Goal: Task Accomplishment & Management: Use online tool/utility

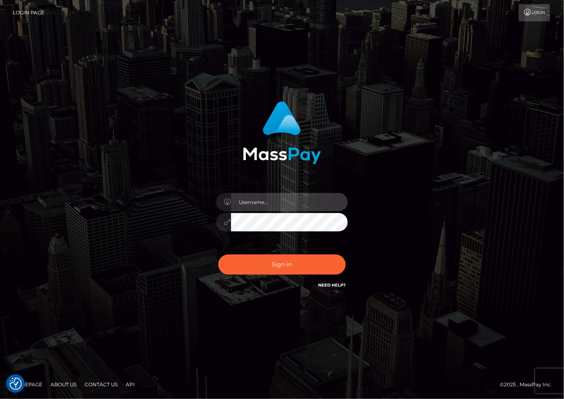
click at [264, 202] on input "text" at bounding box center [289, 202] width 117 height 18
type input "dariag"
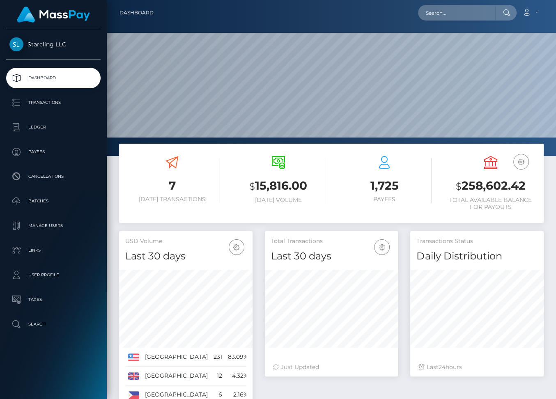
scroll to position [145, 134]
click at [34, 128] on p "Ledger" at bounding box center [53, 127] width 88 height 12
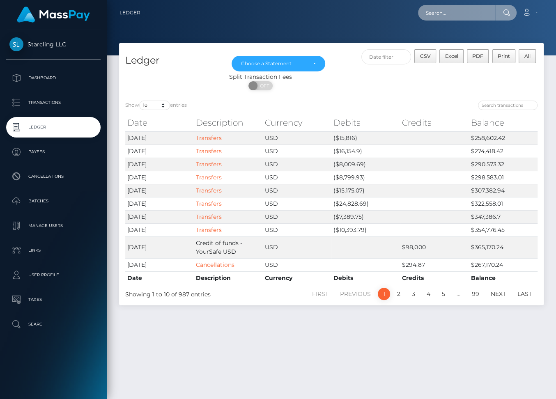
click at [440, 12] on input "text" at bounding box center [456, 13] width 77 height 16
paste input "62573"
type input "62573"
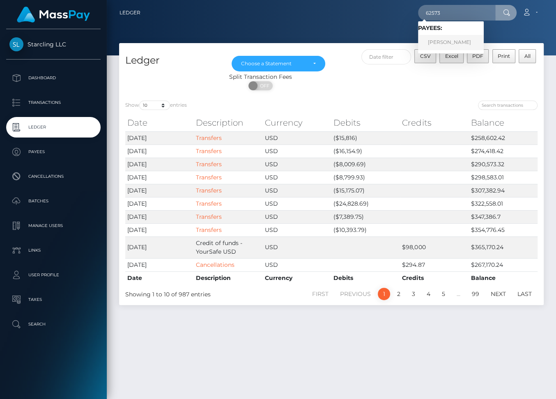
click at [449, 42] on link "Herbert Colunga" at bounding box center [451, 42] width 66 height 15
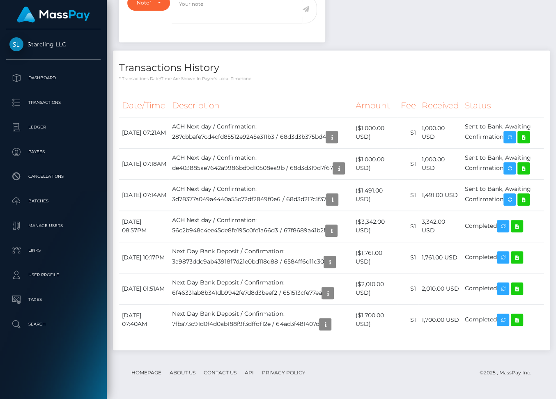
scroll to position [99, 134]
click at [515, 135] on icon "button" at bounding box center [510, 137] width 10 height 10
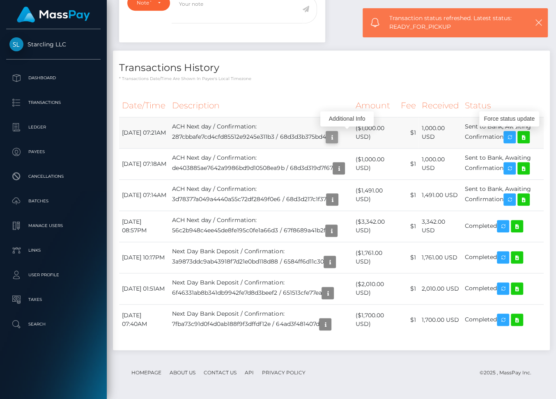
click at [337, 132] on icon "button" at bounding box center [332, 137] width 10 height 10
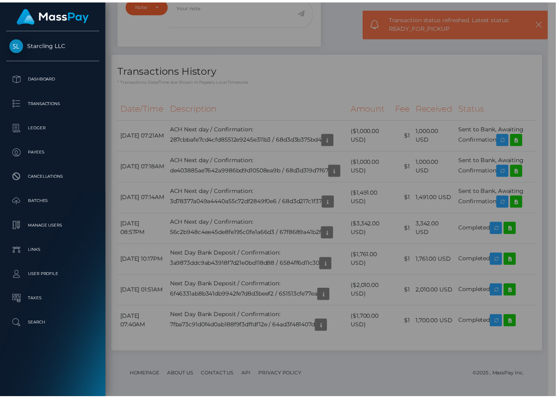
scroll to position [99, 133]
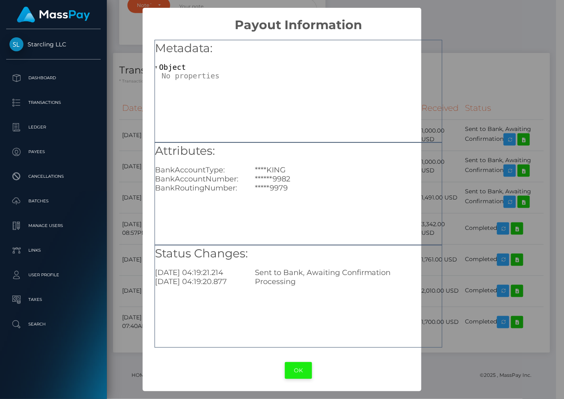
click at [300, 371] on button "OK" at bounding box center [298, 370] width 27 height 17
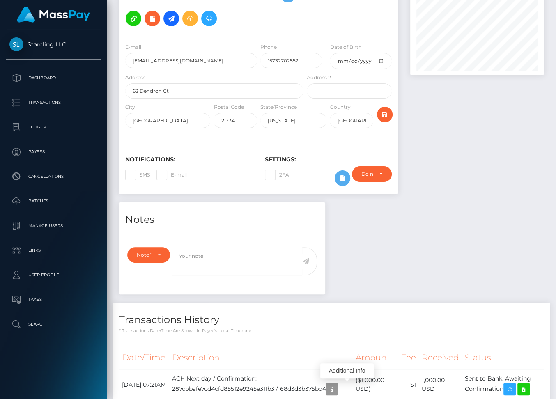
scroll to position [0, 0]
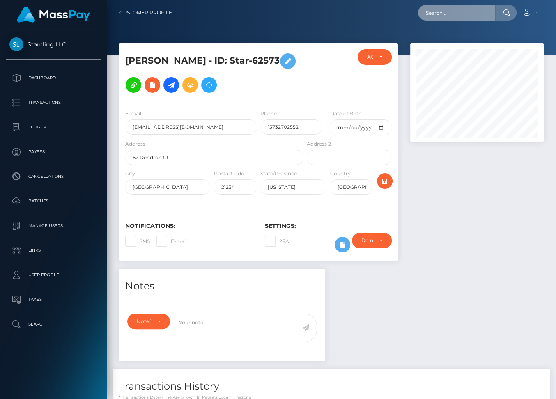
click at [435, 14] on input "text" at bounding box center [456, 13] width 77 height 16
paste input "2843677"
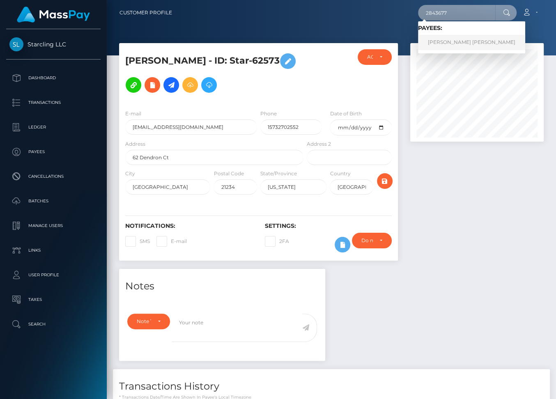
type input "2843677"
click at [447, 40] on link "Nicolas Adrian Cabrera" at bounding box center [471, 42] width 107 height 15
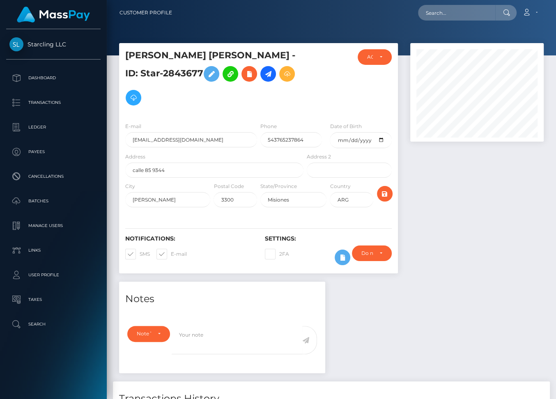
click at [171, 251] on span at bounding box center [171, 254] width 0 height 6
click at [171, 249] on input "E-mail" at bounding box center [173, 251] width 5 height 5
checkbox input "false"
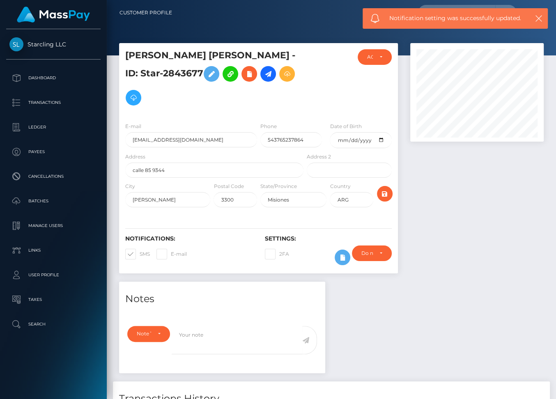
click at [140, 251] on span at bounding box center [140, 254] width 0 height 6
click at [140, 249] on input "SMS" at bounding box center [142, 251] width 5 height 5
checkbox input "false"
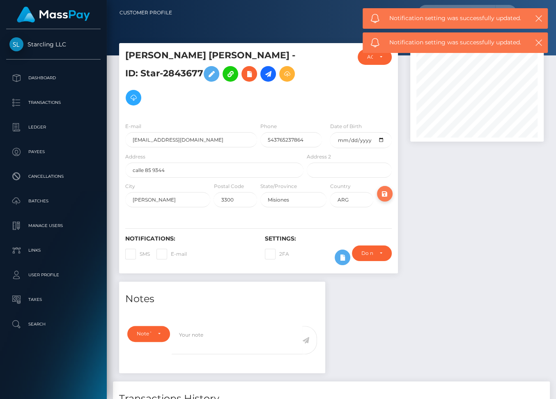
click at [387, 189] on icon "submit" at bounding box center [385, 194] width 10 height 10
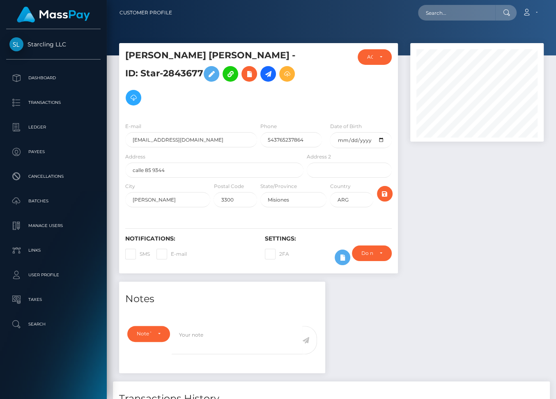
scroll to position [34, 0]
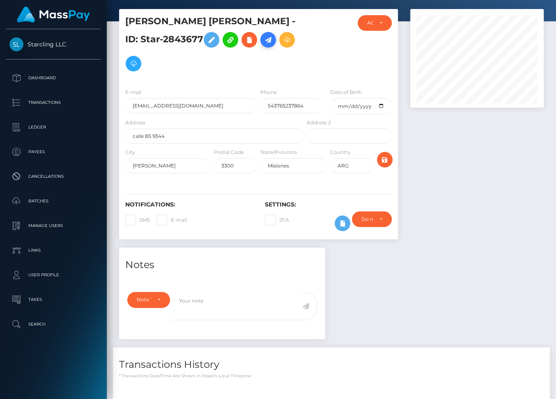
click at [263, 41] on icon at bounding box center [268, 40] width 10 height 10
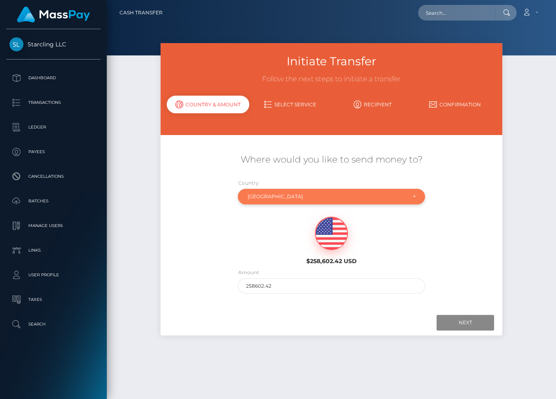
click at [268, 196] on div "Argentina" at bounding box center [326, 197] width 159 height 7
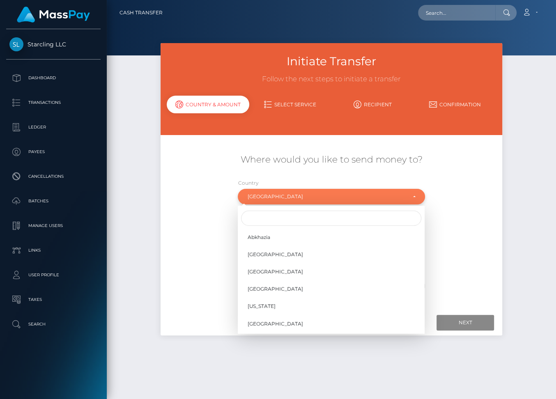
scroll to position [106, 0]
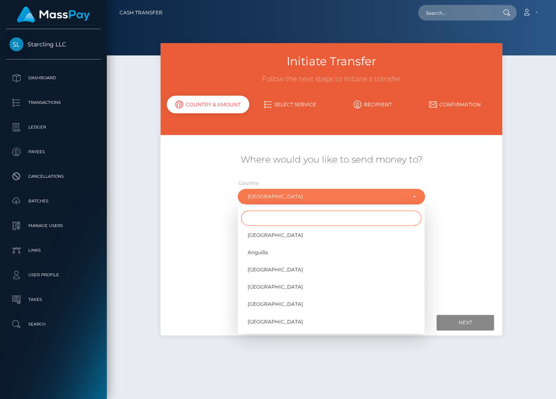
click at [264, 218] on input "Search" at bounding box center [331, 218] width 180 height 15
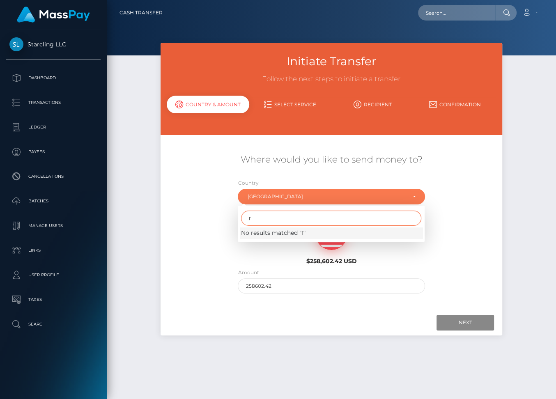
scroll to position [0, 0]
type input "г"
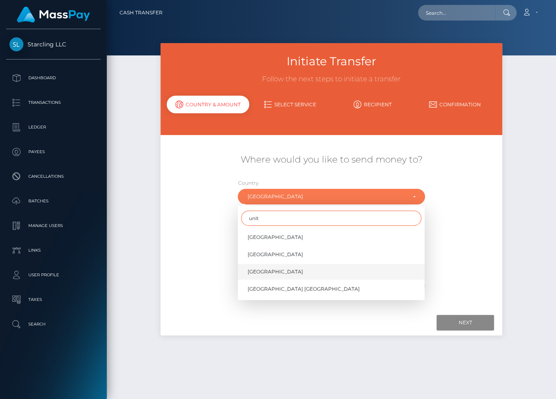
type input "unit"
click at [269, 273] on span "United States" at bounding box center [275, 271] width 55 height 7
select select "USA"
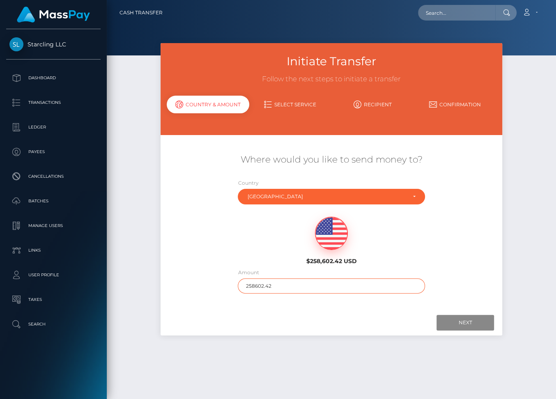
click at [263, 285] on input "258602.42" at bounding box center [331, 286] width 187 height 15
type input "223"
click at [465, 319] on input "Next" at bounding box center [466, 323] width 58 height 16
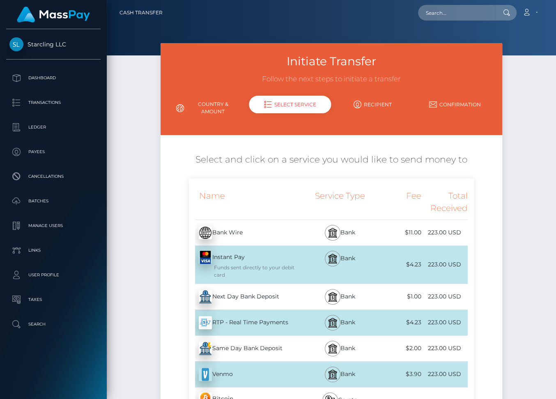
click at [270, 296] on div "Next Day Bank Deposit - USD" at bounding box center [247, 297] width 116 height 23
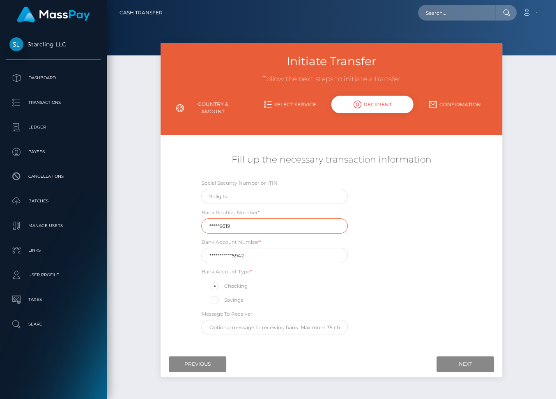
click at [240, 224] on input "*****9519" at bounding box center [274, 226] width 147 height 15
paste input "08400"
type input "084009519"
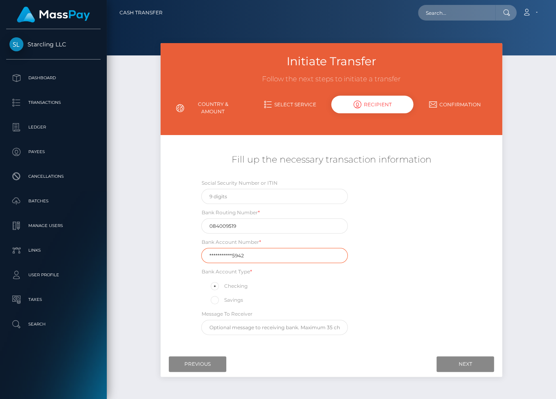
click at [251, 255] on input "**********" at bounding box center [274, 255] width 147 height 15
paste input "48469452771"
type input "484694527715942"
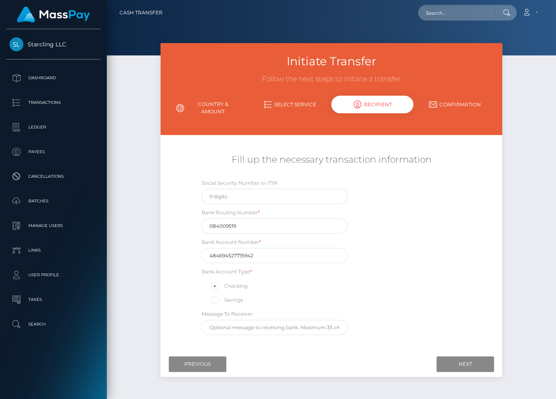
click at [392, 322] on div "Social Security Number or ITIN Bank Routing Number * 084009519 Bank Account Num…" at bounding box center [331, 259] width 285 height 161
click at [455, 362] on input "Next" at bounding box center [466, 365] width 58 height 16
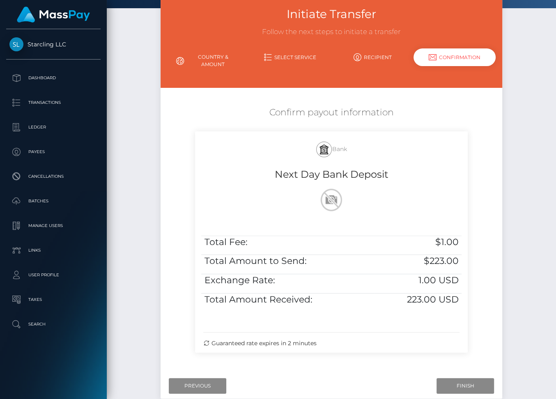
scroll to position [91, 0]
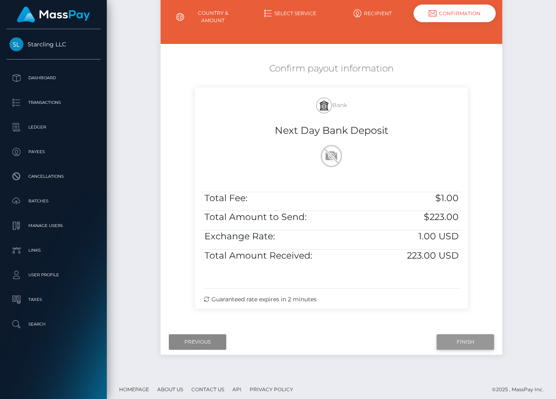
click at [458, 340] on input "Finish" at bounding box center [466, 342] width 58 height 16
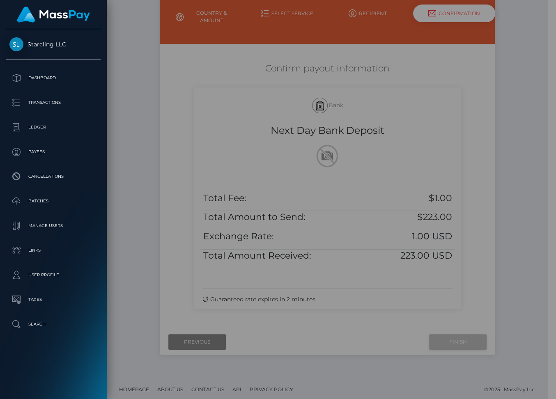
scroll to position [88, 0]
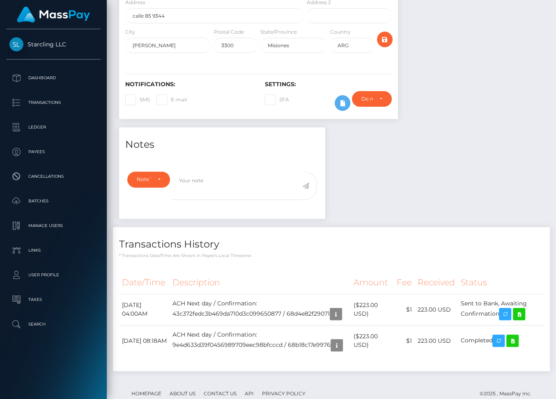
scroll to position [167, 0]
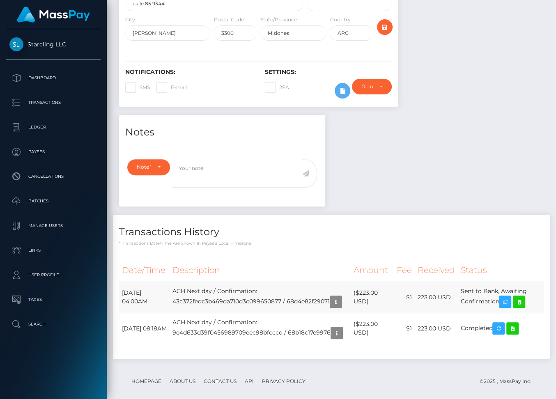
drag, startPoint x: 122, startPoint y: 271, endPoint x: 504, endPoint y: 282, distance: 381.8
click at [504, 282] on tr "September 25, 2025 04:00AM ACH Next day / Confirmation: 43c372fedc3b469da710d3c…" at bounding box center [331, 297] width 425 height 31
copy tr "September 25, 2025 04:00AM ACH Next day / Confirmation: 43c372fedc3b469da710d3c…"
click at [524, 297] on icon at bounding box center [519, 302] width 10 height 10
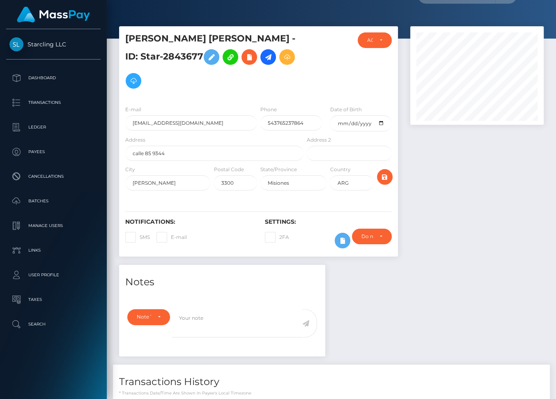
scroll to position [0, 0]
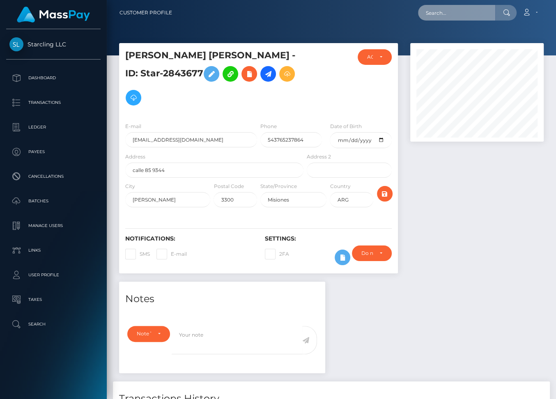
click at [452, 14] on input "text" at bounding box center [456, 13] width 77 height 16
paste input "1911553"
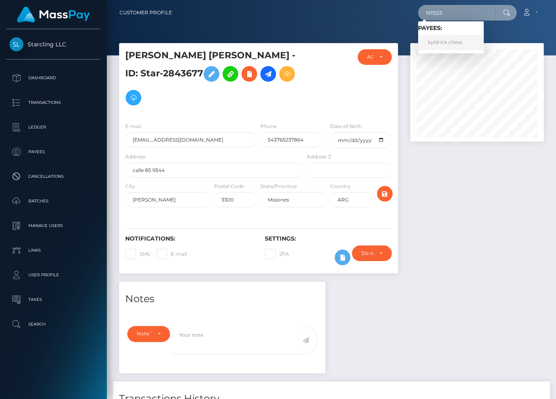
type input "1911553"
click at [450, 41] on link "kyldrick chess" at bounding box center [451, 42] width 66 height 15
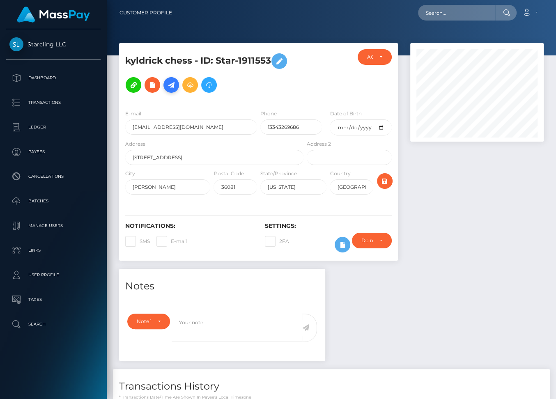
click at [175, 84] on icon at bounding box center [171, 85] width 10 height 10
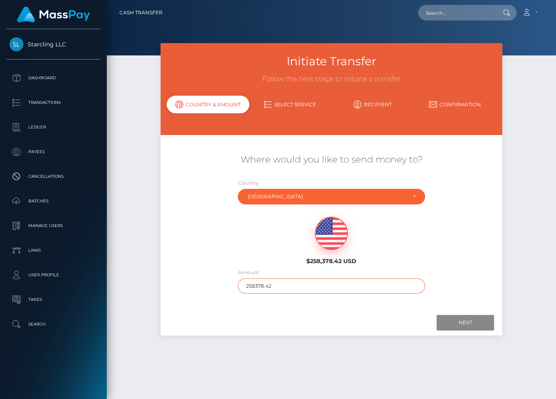
click at [261, 287] on input "258378.42" at bounding box center [331, 286] width 187 height 15
type input "1030"
click at [474, 317] on input "Next" at bounding box center [466, 323] width 58 height 16
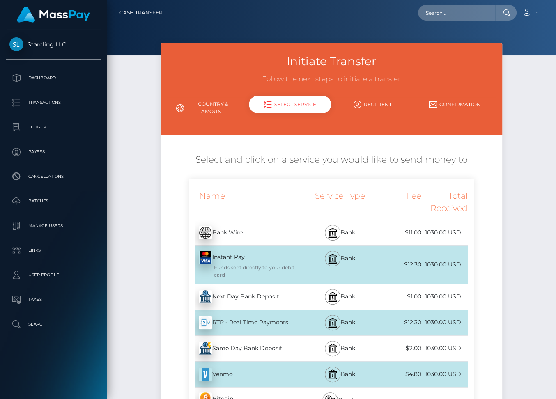
click at [276, 298] on div "Next Day Bank Deposit - USD" at bounding box center [247, 297] width 116 height 23
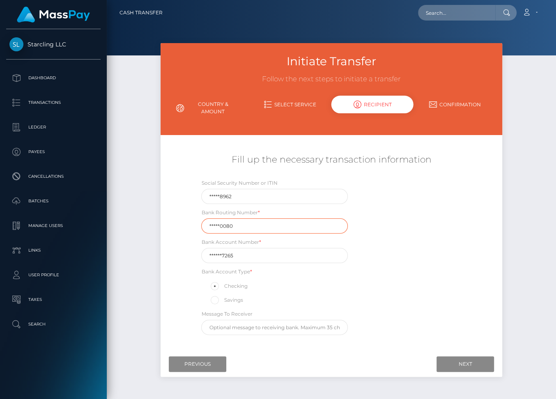
click at [236, 224] on input "*****0080" at bounding box center [274, 226] width 147 height 15
paste input "06200"
type input "062000080"
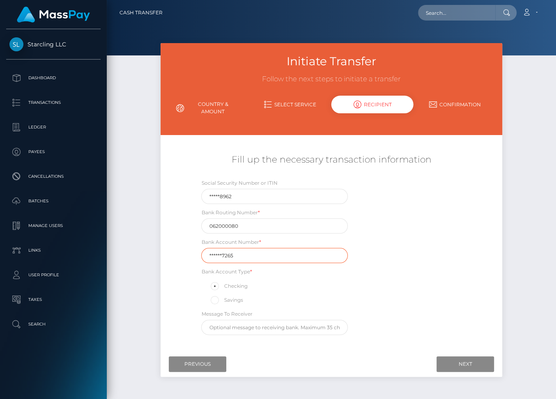
click at [237, 257] on input "******7265" at bounding box center [274, 255] width 147 height 15
paste input "613203"
type input "6132037265"
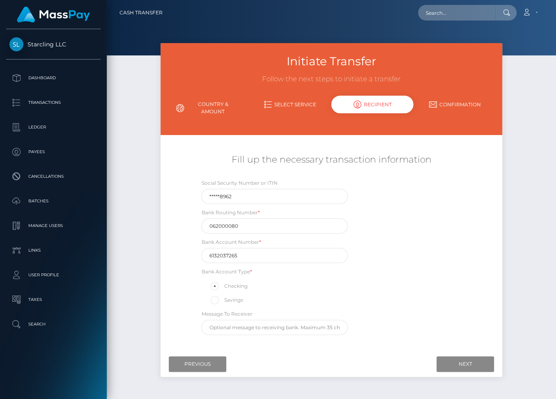
click at [423, 288] on div "Social Security Number or ITIN *****8962 Bank Routing Number * 062000080 Bank A…" at bounding box center [331, 259] width 285 height 161
click at [457, 363] on input "Next" at bounding box center [466, 365] width 58 height 16
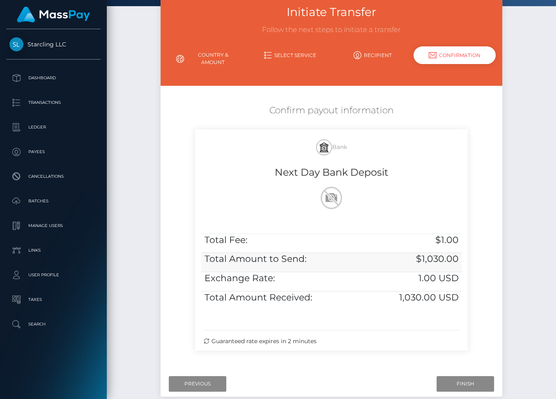
scroll to position [95, 0]
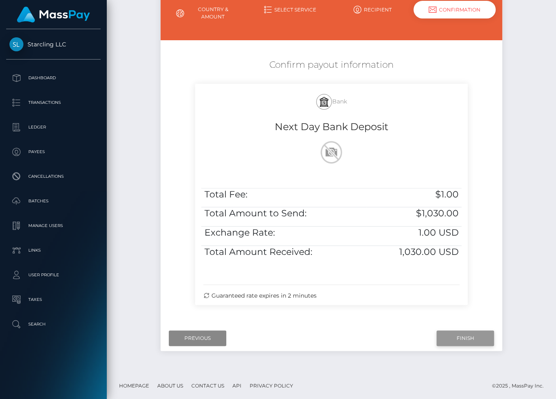
click at [459, 331] on input "Finish" at bounding box center [466, 339] width 58 height 16
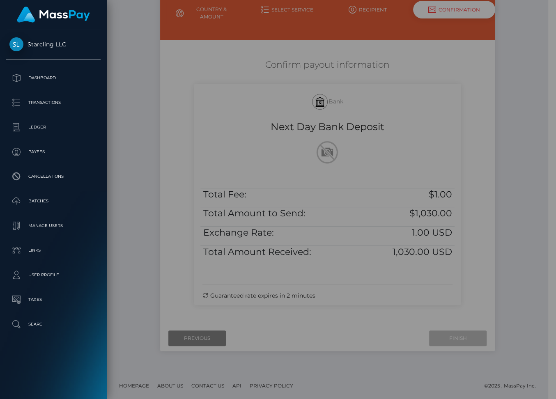
scroll to position [88, 0]
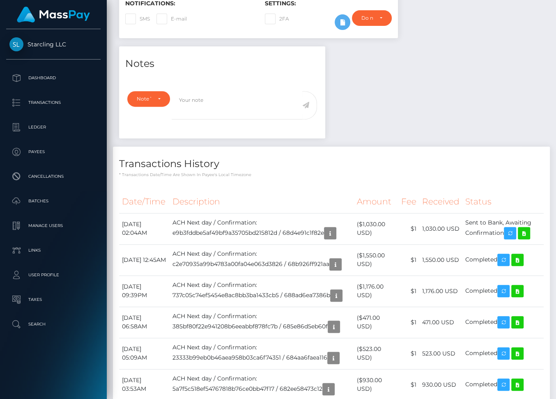
scroll to position [99, 134]
drag, startPoint x: 123, startPoint y: 221, endPoint x: 512, endPoint y: 231, distance: 389.6
click at [512, 231] on tr "[DATE] 02:04AM ACH Next day / Confirmation: e9b3fddbe5af49bf9a35705bd215812d / …" at bounding box center [331, 228] width 425 height 31
copy tr "[DATE] 02:04AM ACH Next day / Confirmation: e9b3fddbe5af49bf9a35705bd215812d / …"
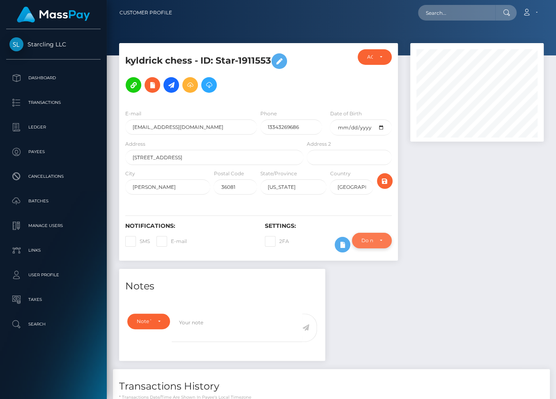
scroll to position [152, 0]
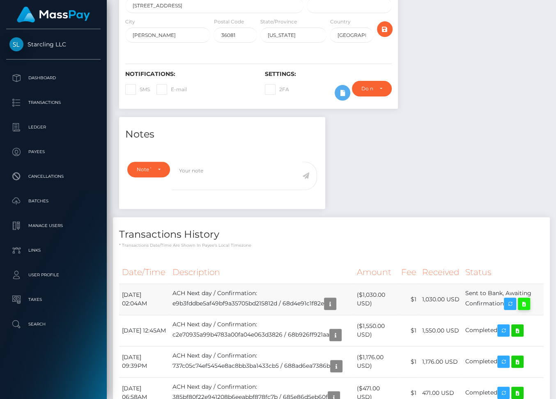
click at [529, 303] on icon at bounding box center [524, 304] width 10 height 10
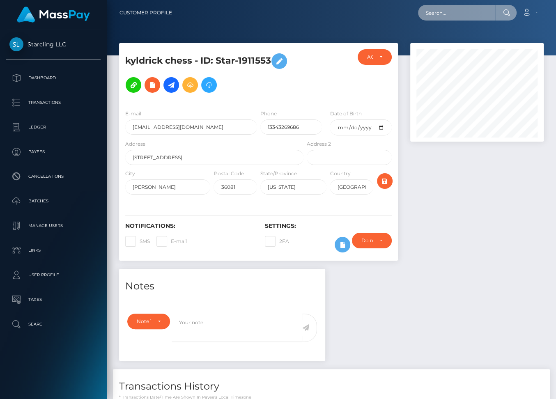
click at [450, 18] on input "text" at bounding box center [456, 13] width 77 height 16
paste input "152.39"
type input "152.39"
paste input "199802"
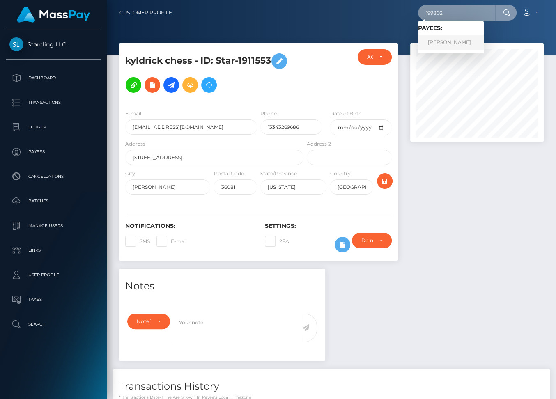
type input "199802"
click at [452, 41] on link "[PERSON_NAME]" at bounding box center [451, 42] width 66 height 15
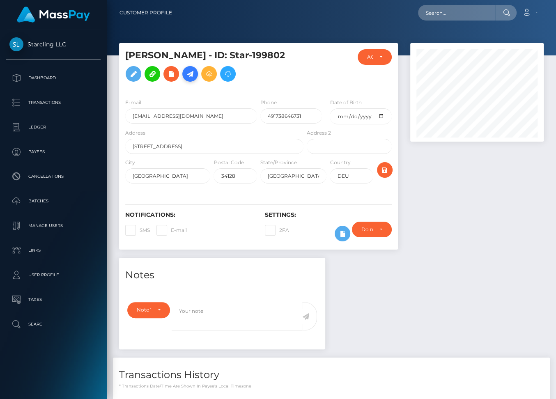
click at [195, 73] on icon at bounding box center [190, 74] width 10 height 10
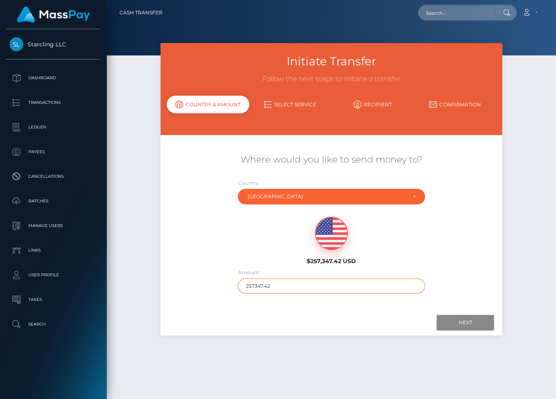
click at [256, 288] on input "257347.42" at bounding box center [331, 286] width 187 height 15
type input "3"
type input "245"
click at [457, 323] on input "Next" at bounding box center [466, 323] width 58 height 16
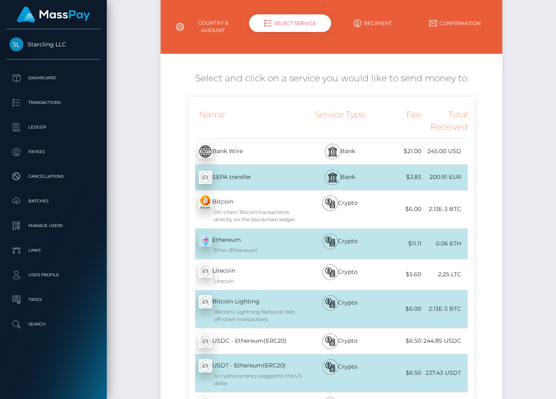
scroll to position [81, 0]
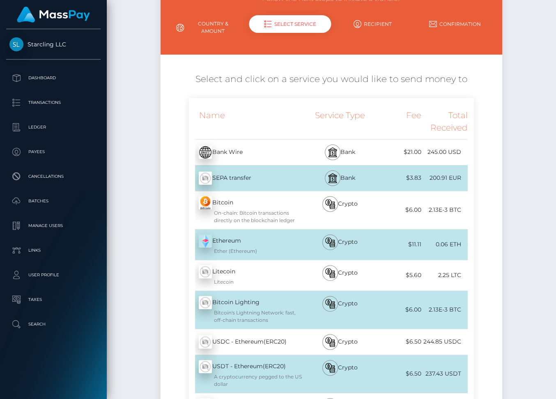
click at [282, 179] on div "SEPA transfer - EUR" at bounding box center [247, 178] width 116 height 23
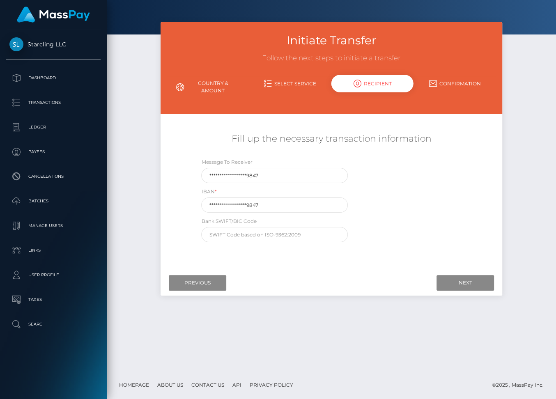
scroll to position [0, 0]
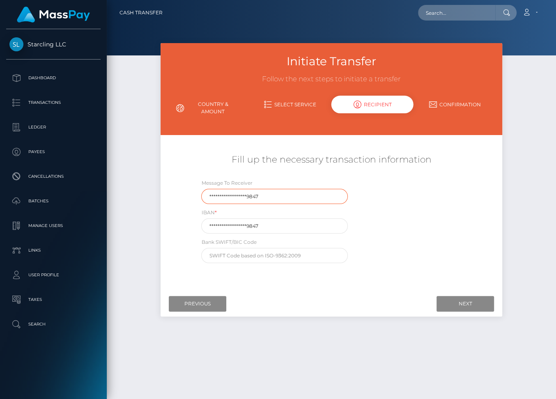
click at [244, 197] on input "**********" at bounding box center [274, 196] width 147 height 15
click at [245, 224] on input "**********" at bounding box center [274, 226] width 147 height 15
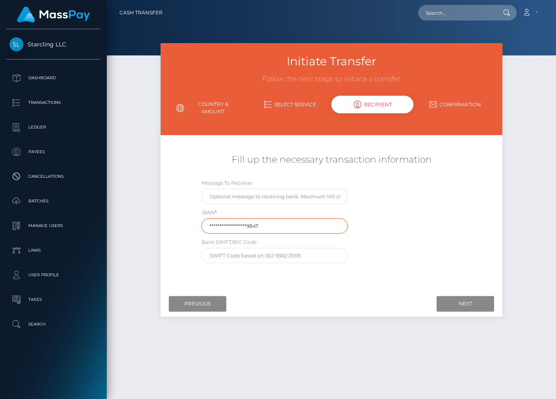
click at [245, 224] on input "**********" at bounding box center [274, 226] width 147 height 15
paste input "DE2750090500000180"
type input "DE27500905000001809847"
click at [395, 252] on div "Message To Receiver IBAN * DE27500905000001809847 Bank SWIFT/BIC Code" at bounding box center [331, 223] width 285 height 89
click at [472, 303] on input "Next" at bounding box center [466, 304] width 58 height 16
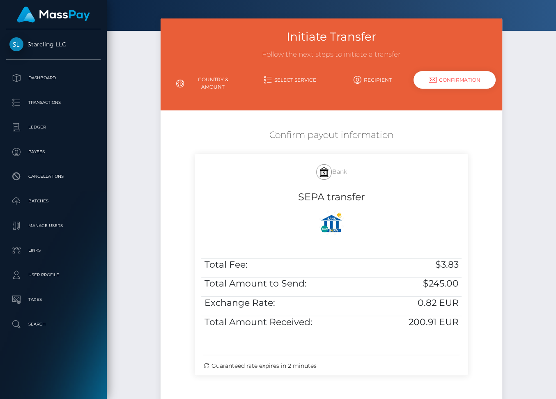
scroll to position [28, 0]
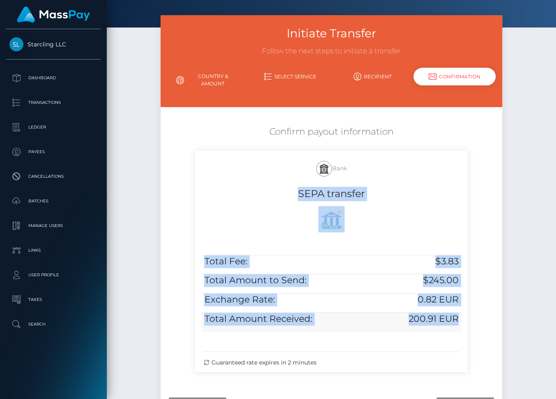
drag, startPoint x: 296, startPoint y: 193, endPoint x: 458, endPoint y: 317, distance: 204.9
click at [458, 317] on div "Bank SEPA transfer Total Fee: $3.83 Total Amount to Send: $245.00 Exchange Rate…" at bounding box center [331, 261] width 272 height 221
copy div "SEPA transfer Total Fee: $3.83 Total Amount to Send: $245.00 Exchange Rate: 0.8…"
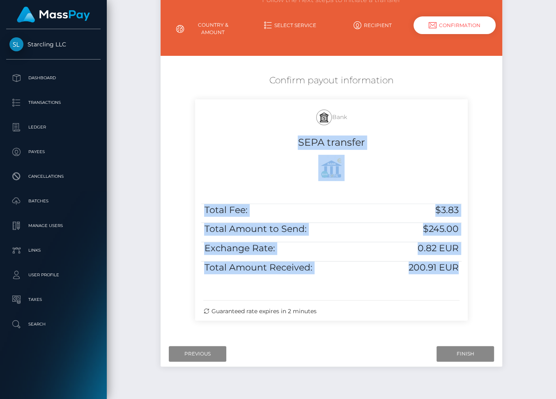
scroll to position [95, 0]
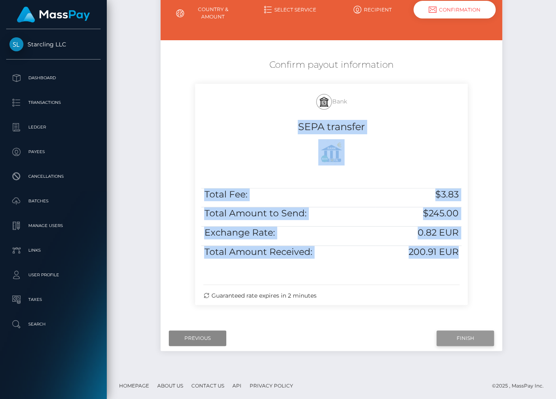
click at [477, 336] on input "Finish" at bounding box center [466, 339] width 58 height 16
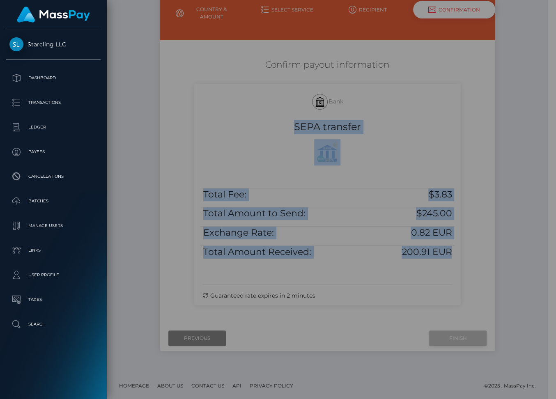
scroll to position [88, 0]
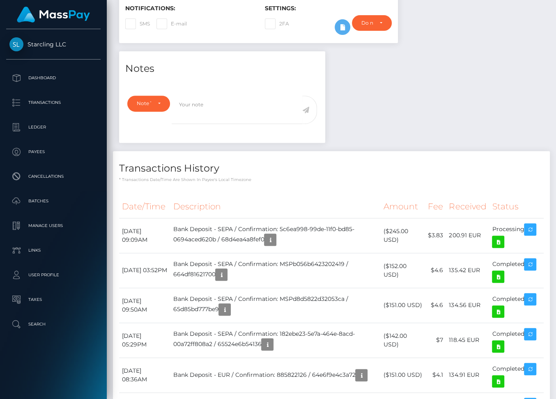
scroll to position [262, 0]
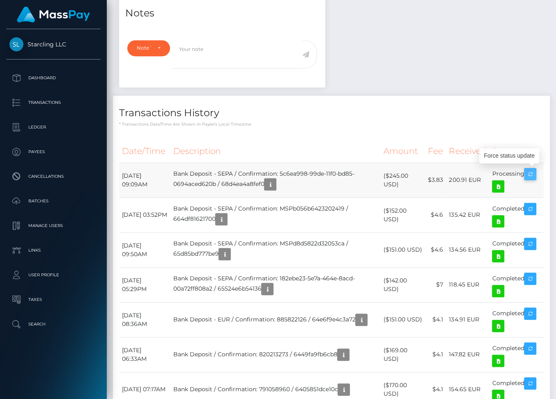
drag, startPoint x: 122, startPoint y: 173, endPoint x: 528, endPoint y: 177, distance: 405.9
click at [528, 177] on tr "[DATE] 09:09AM Bank Deposit - SEPA / Confirmation: 5c6ea998-99de-11f0-bd85-0694…" at bounding box center [331, 180] width 425 height 35
copy tr "[DATE] 09:09AM Bank Deposit - SEPA / Confirmation: 5c6ea998-99de-11f0-bd85-0694…"
click at [503, 183] on icon at bounding box center [498, 187] width 10 height 10
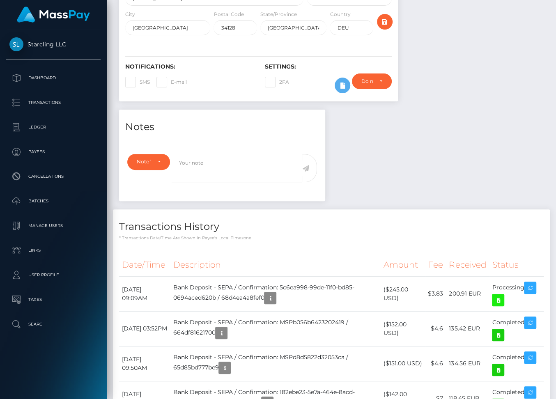
scroll to position [0, 0]
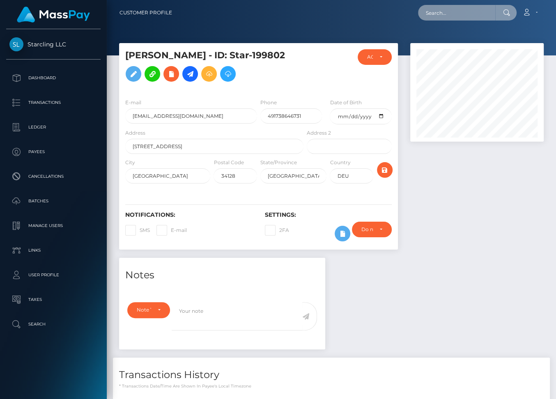
click at [438, 16] on input "text" at bounding box center [456, 13] width 77 height 16
paste input "8977"
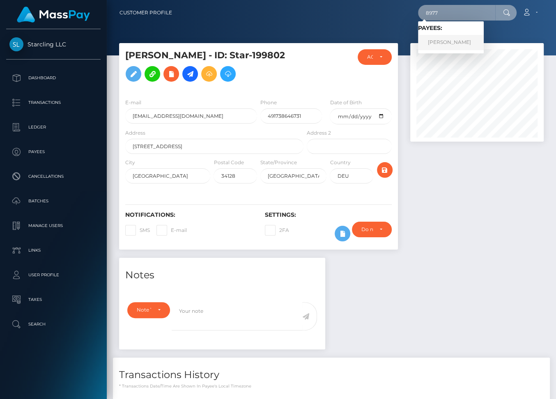
type input "8977"
click at [467, 41] on link "Aaron Morgan" at bounding box center [451, 42] width 66 height 15
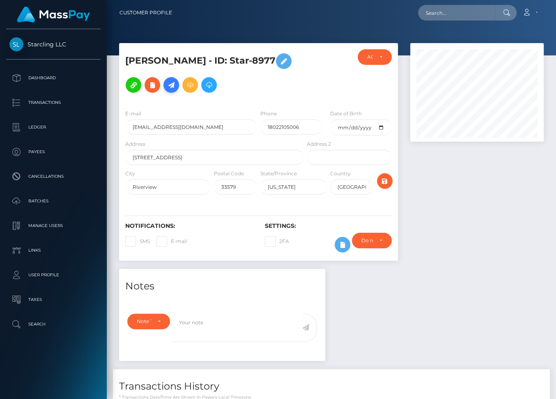
click at [171, 81] on icon at bounding box center [171, 85] width 10 height 10
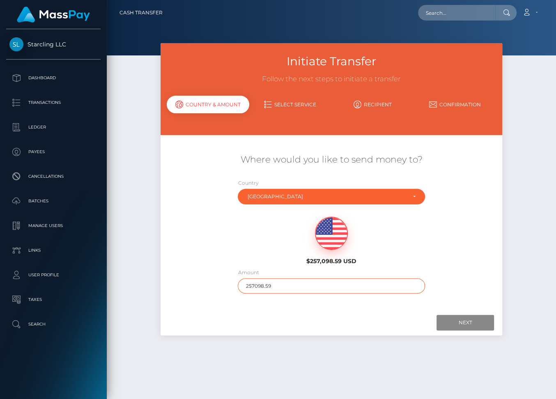
click at [259, 284] on input "257098.59" at bounding box center [331, 286] width 187 height 15
type input "3117"
click at [458, 323] on input "Next" at bounding box center [466, 323] width 58 height 16
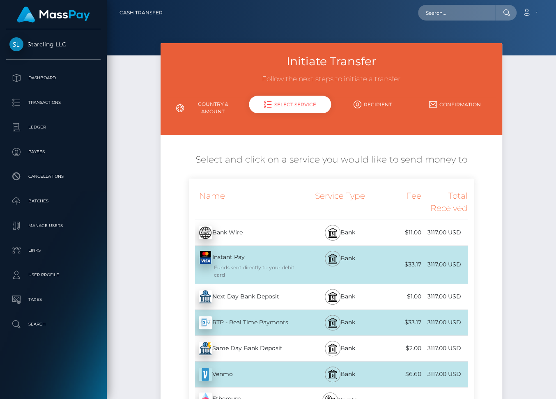
click at [284, 295] on div "Next Day Bank Deposit - USD" at bounding box center [247, 297] width 116 height 23
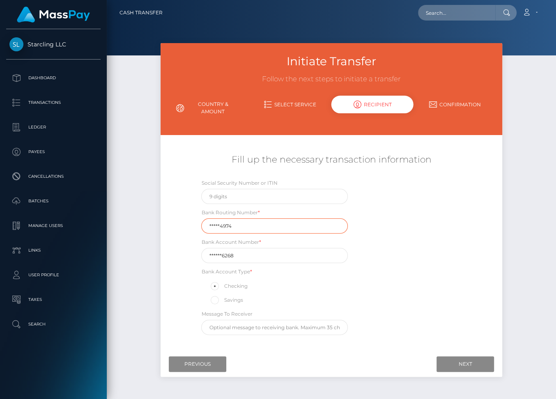
click at [247, 226] on input "*****4974" at bounding box center [274, 226] width 147 height 15
paste input "25607"
type input "256074974"
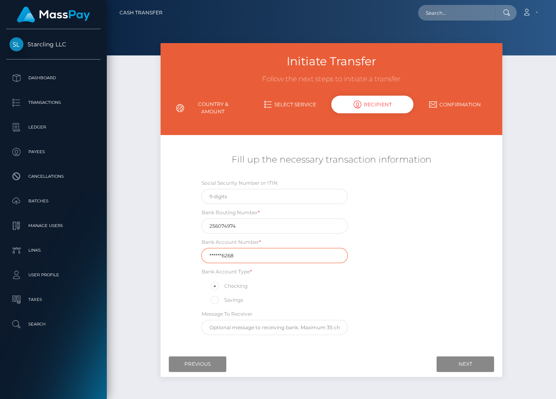
click at [244, 254] on input "******6268" at bounding box center [274, 255] width 147 height 15
paste input "707046"
type input "7070466268"
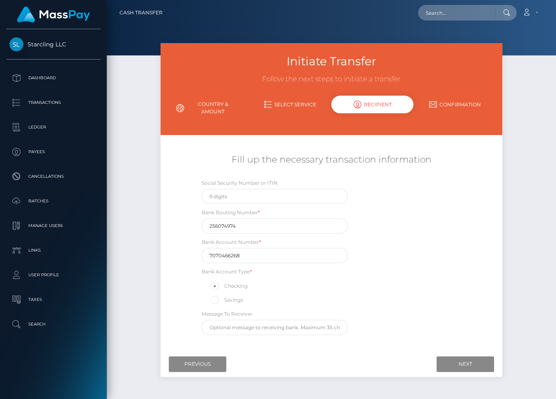
click at [426, 301] on div "Social Security Number or ITIN Bank Routing Number * 256074974 Bank Account Num…" at bounding box center [331, 259] width 285 height 161
click at [214, 196] on input "text" at bounding box center [274, 196] width 147 height 15
type input "545854962"
click at [384, 304] on div "Social Security Number or ITIN 545854962 Bank Routing Number * 256074974 Bank A…" at bounding box center [331, 259] width 285 height 161
click at [458, 362] on input "Next" at bounding box center [466, 365] width 58 height 16
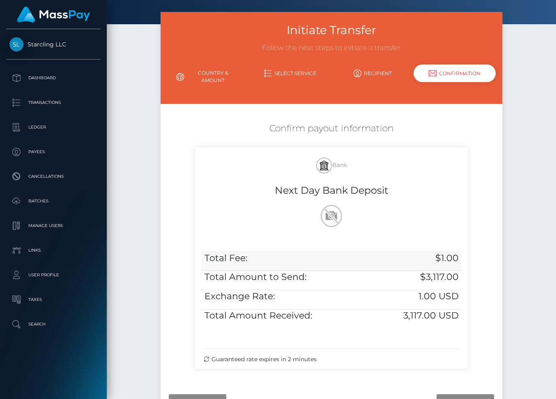
scroll to position [40, 0]
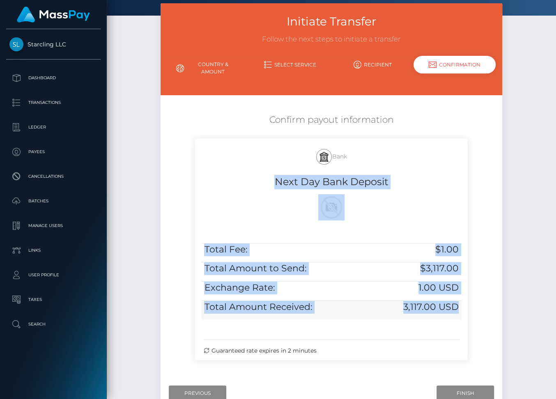
drag, startPoint x: 274, startPoint y: 181, endPoint x: 457, endPoint y: 306, distance: 221.9
click at [457, 306] on div "Bank Next Day Bank Deposit Total Fee: $1.00 Total Amount to Send: $3,117.00 Exc…" at bounding box center [331, 249] width 272 height 221
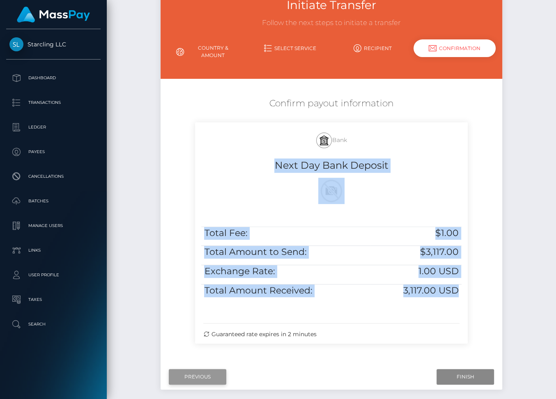
click at [198, 373] on input "Previous" at bounding box center [198, 377] width 58 height 16
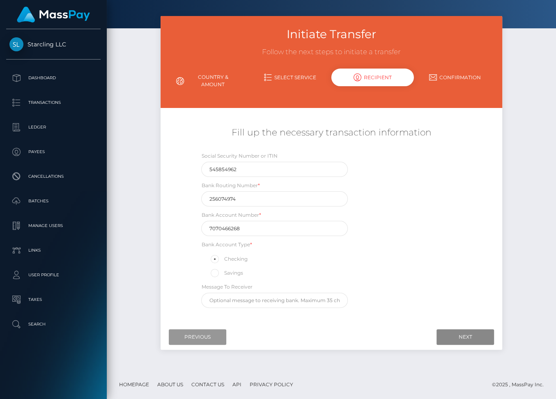
scroll to position [25, 0]
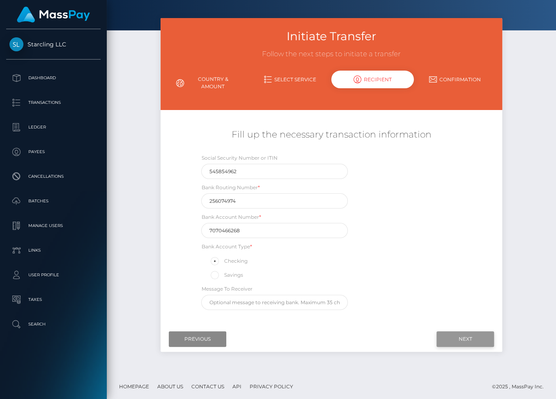
click at [477, 340] on input "Next" at bounding box center [466, 340] width 58 height 16
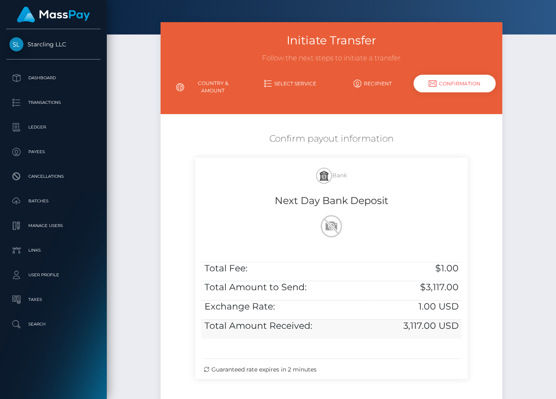
scroll to position [95, 0]
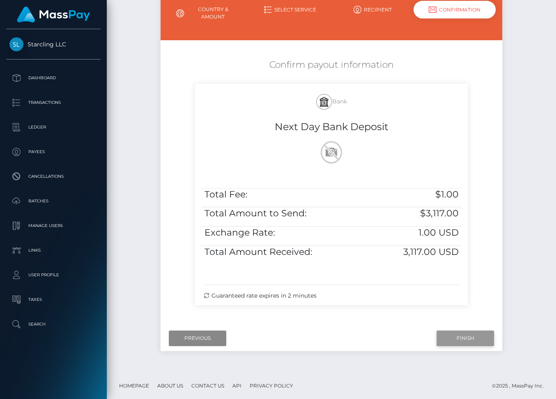
click at [458, 337] on input "Finish" at bounding box center [466, 339] width 58 height 16
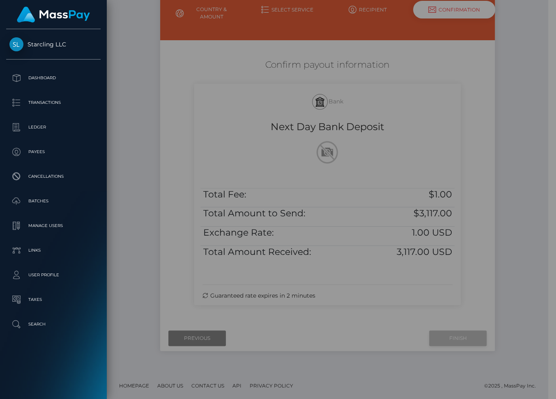
scroll to position [88, 0]
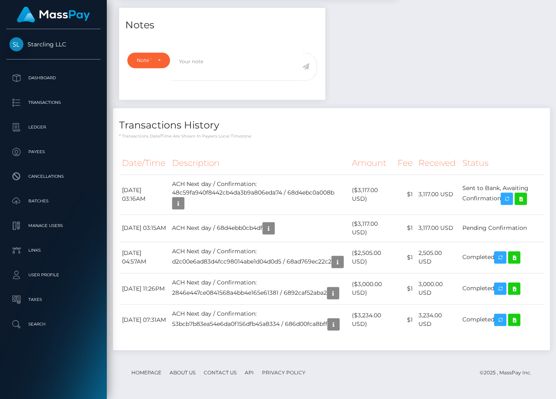
scroll to position [99, 134]
drag, startPoint x: 123, startPoint y: 186, endPoint x: 510, endPoint y: 195, distance: 387.1
click at [510, 195] on tr "September 25, 2025 03:16AM ACH Next day / Confirmation: 48c59fa940f8442cb4da3b9…" at bounding box center [331, 195] width 425 height 40
copy tr "September 25, 2025 03:16AM ACH Next day / Confirmation: 48c59fa940f8442cb4da3b9…"
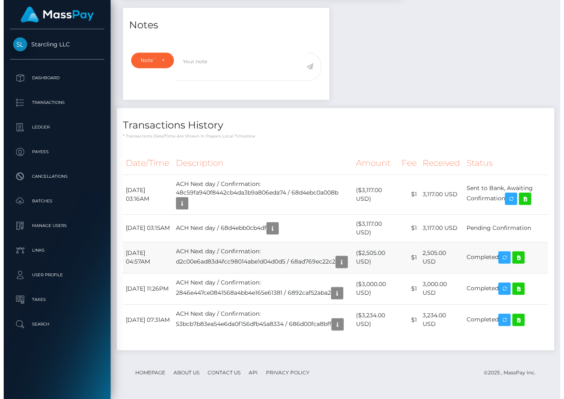
scroll to position [99, 134]
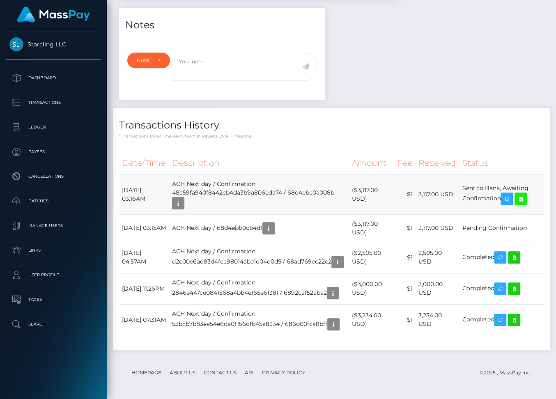
click at [526, 197] on icon at bounding box center [521, 199] width 10 height 10
click at [274, 224] on icon "button" at bounding box center [269, 228] width 10 height 10
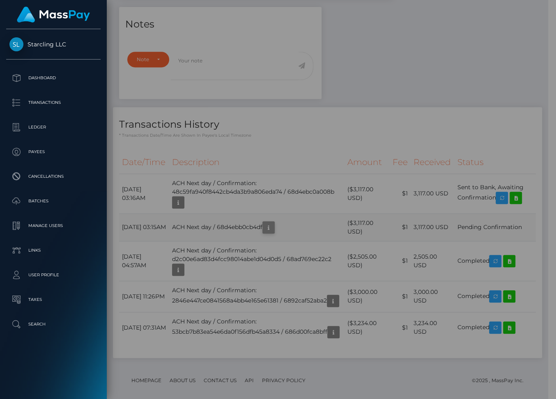
scroll to position [99, 133]
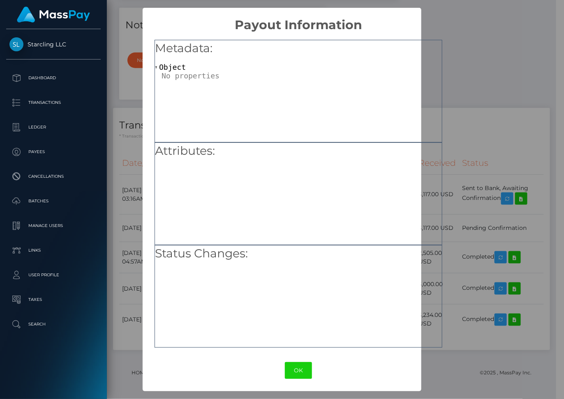
click at [474, 35] on div "× Payout Information Metadata: Object Attributes: Status Changes: OK No Cancel" at bounding box center [282, 199] width 564 height 399
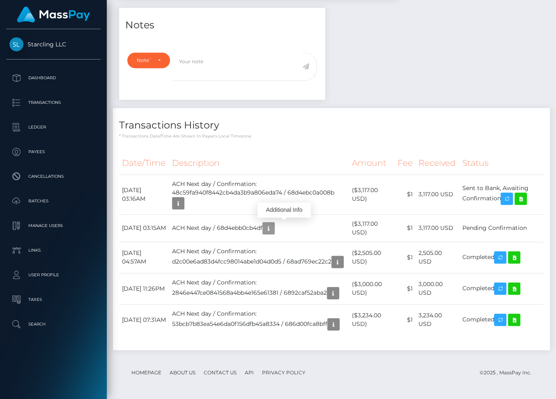
scroll to position [0, 0]
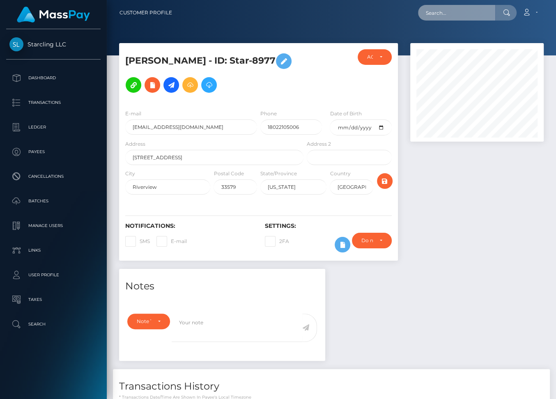
click at [448, 11] on input "text" at bounding box center [456, 13] width 77 height 16
paste input "1839427"
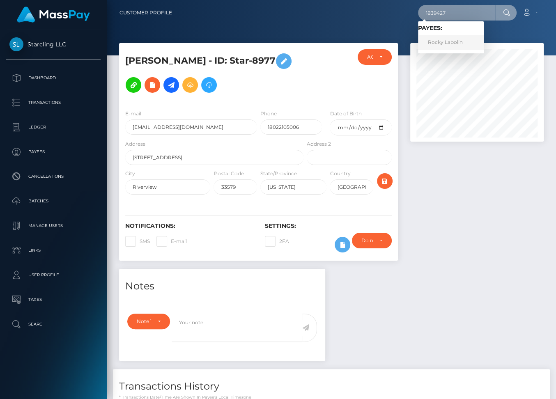
type input "1839427"
click at [461, 41] on link "Rocky Labolin" at bounding box center [451, 42] width 66 height 15
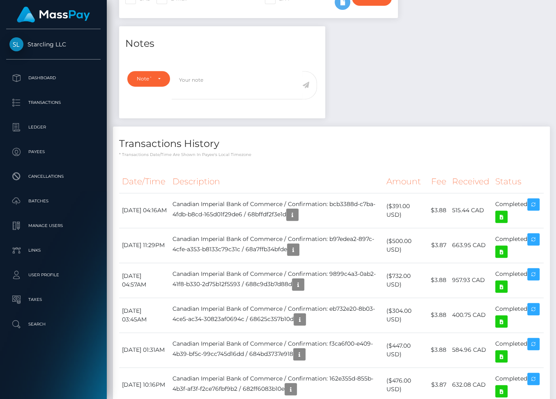
scroll to position [99, 134]
drag, startPoint x: 189, startPoint y: 202, endPoint x: 301, endPoint y: 197, distance: 111.9
click at [301, 197] on td "Canadian Imperial Bank of Commerce / Confirmation: bcb3388d-c7ba-4fdb-b8cd-165d…" at bounding box center [277, 210] width 214 height 35
copy td "Canadian Imperial Bank of Commerce"
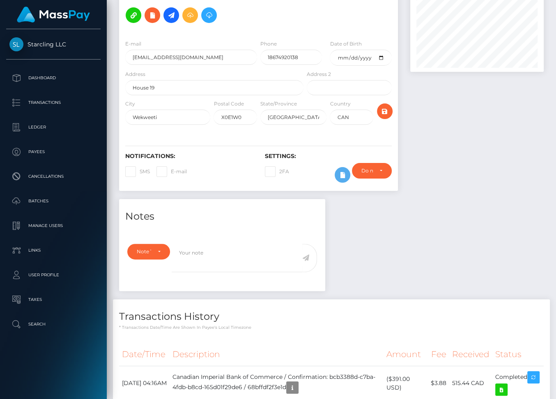
scroll to position [0, 0]
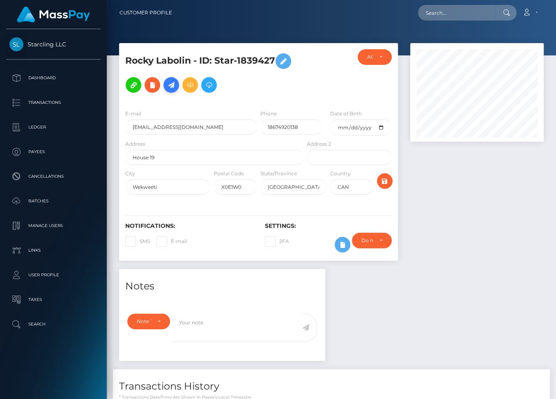
click at [171, 85] on icon at bounding box center [171, 85] width 10 height 10
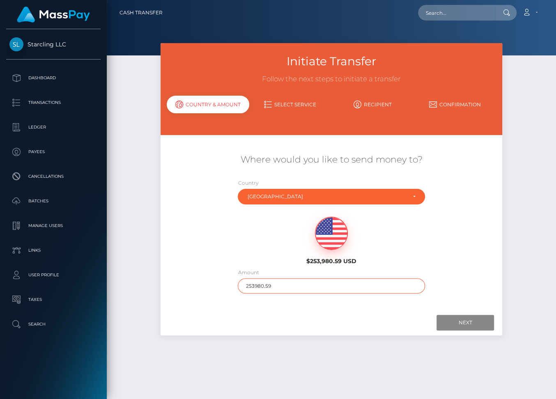
click at [257, 283] on input "253980.59" at bounding box center [331, 286] width 187 height 15
type input "360"
click at [476, 322] on input "Next" at bounding box center [466, 323] width 58 height 16
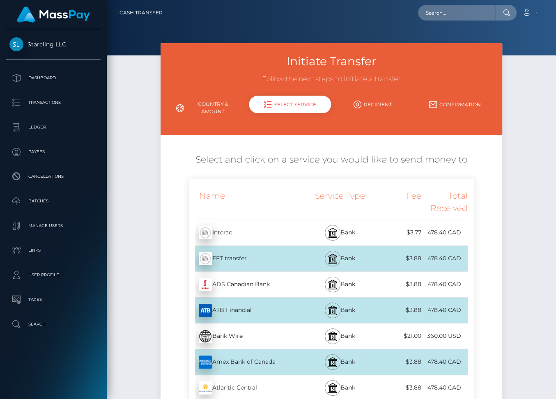
scroll to position [659, 0]
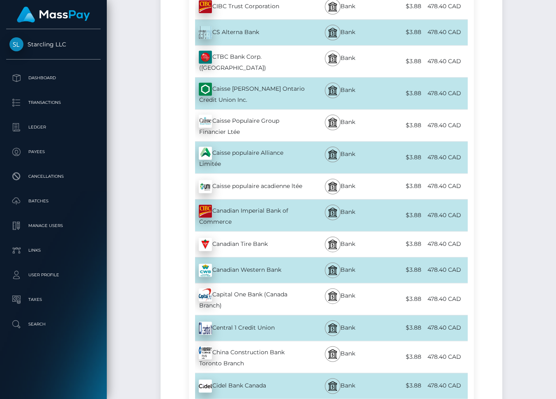
click at [291, 203] on div "Canadian Imperial Bank of Commerce - CAD" at bounding box center [247, 216] width 116 height 32
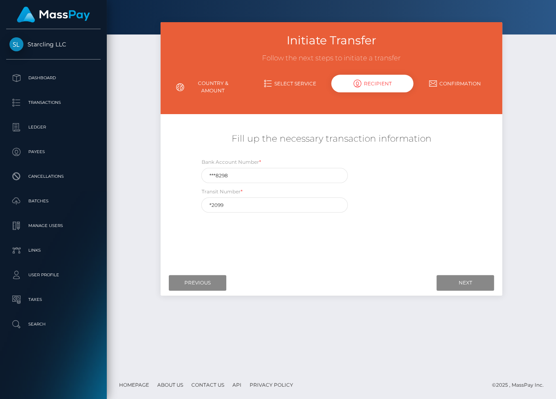
scroll to position [0, 0]
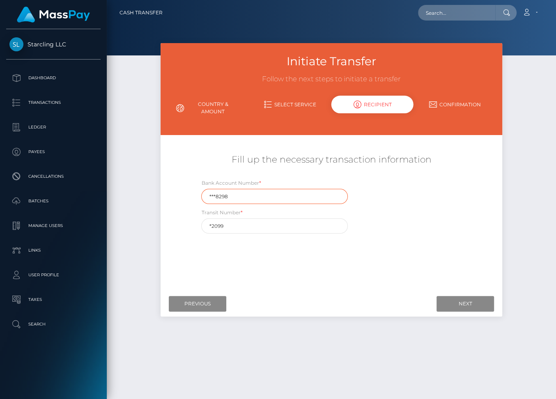
click at [218, 196] on input "***8298" at bounding box center [274, 196] width 147 height 15
paste input "853"
type input "8538298"
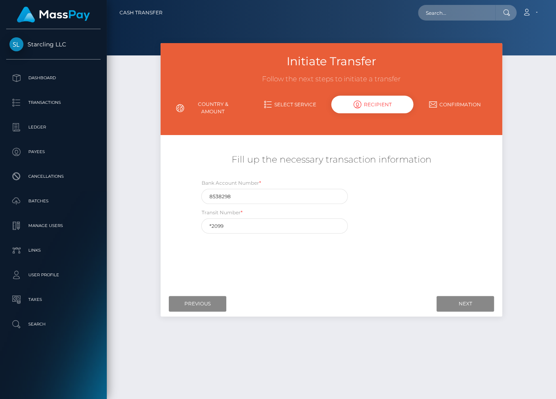
click at [299, 256] on div "Where would you like to send money to? Country Abkhazia Afghanistan Albania Alg…" at bounding box center [331, 214] width 329 height 146
click at [214, 228] on input "*2099" at bounding box center [274, 226] width 147 height 15
paste input "0"
click at [213, 227] on input "* 02099" at bounding box center [274, 226] width 147 height 15
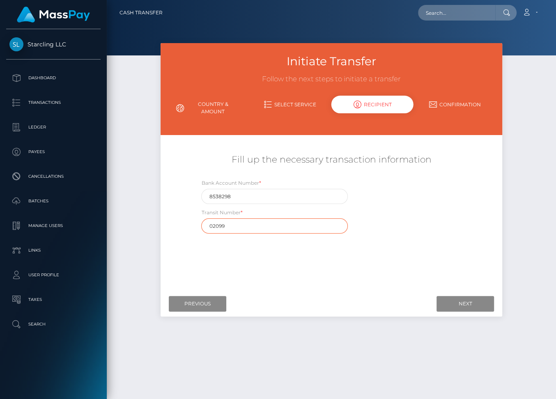
type input "02099"
click at [469, 303] on input "Next" at bounding box center [466, 304] width 58 height 16
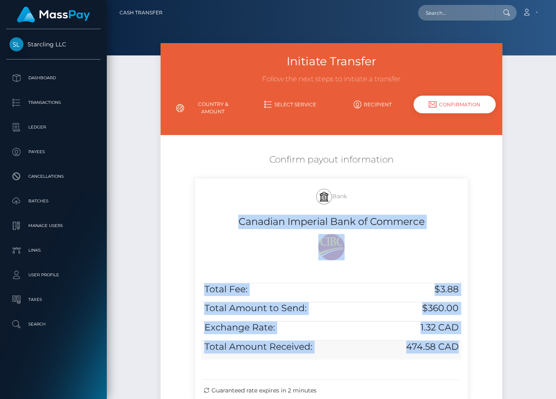
drag, startPoint x: 239, startPoint y: 223, endPoint x: 459, endPoint y: 348, distance: 253.7
click at [459, 348] on div "Bank Canadian Imperial Bank of Commerce Total Fee: $3.88 Total Amount to Send: …" at bounding box center [331, 289] width 272 height 221
copy div "Canadian Imperial Bank of Commerce Total Fee: $3.88 Total Amount to Send: $360.…"
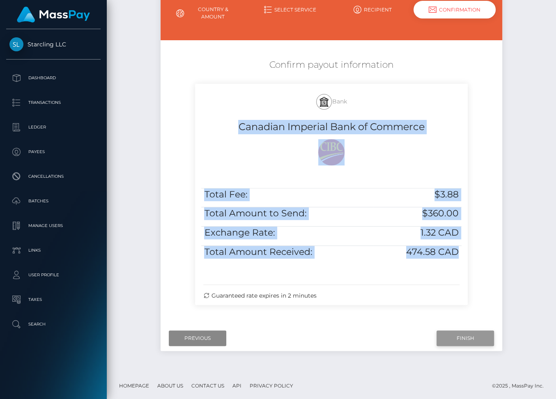
click at [461, 339] on input "Finish" at bounding box center [466, 339] width 58 height 16
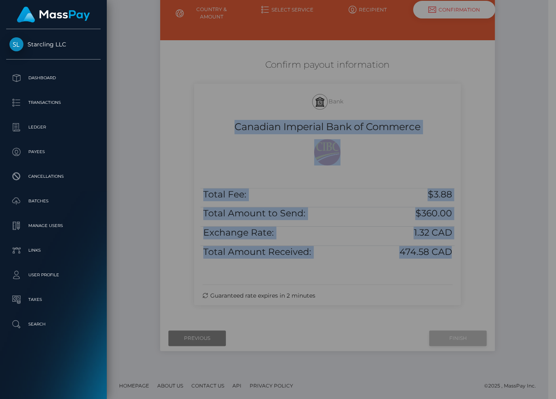
scroll to position [81, 0]
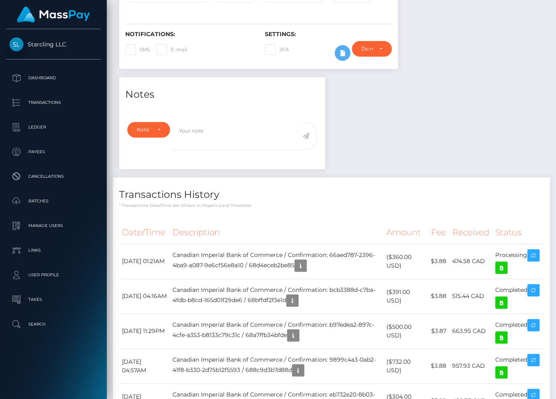
scroll to position [99, 134]
drag, startPoint x: 122, startPoint y: 253, endPoint x: 528, endPoint y: 253, distance: 405.5
click at [528, 253] on tr "[DATE] 01:21AM Canadian Imperial Bank of Commerce / Confirmation: 66aed787-2396…" at bounding box center [331, 261] width 425 height 35
copy tr "[DATE] 01:21AM Canadian Imperial Bank of Commerce / Confirmation: 66aed787-2396…"
click at [507, 263] on icon at bounding box center [502, 268] width 10 height 10
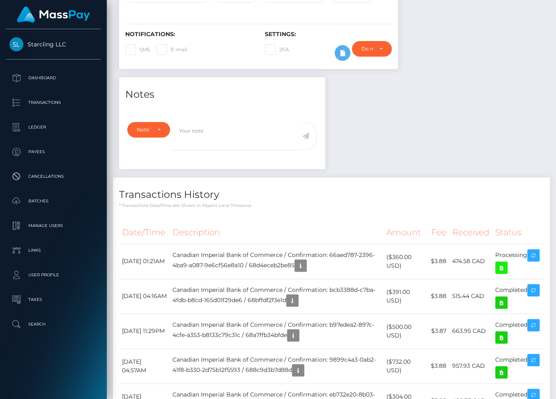
scroll to position [0, 0]
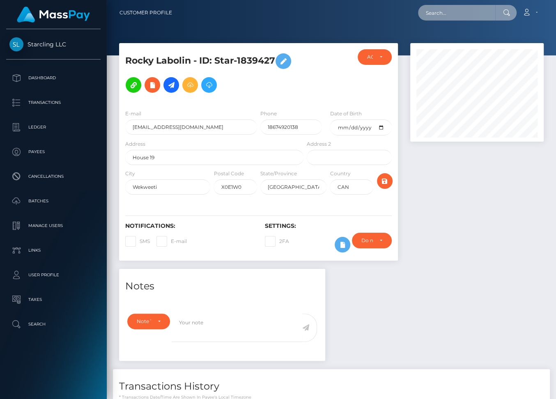
click at [443, 14] on input "text" at bounding box center [456, 13] width 77 height 16
paste input "709294"
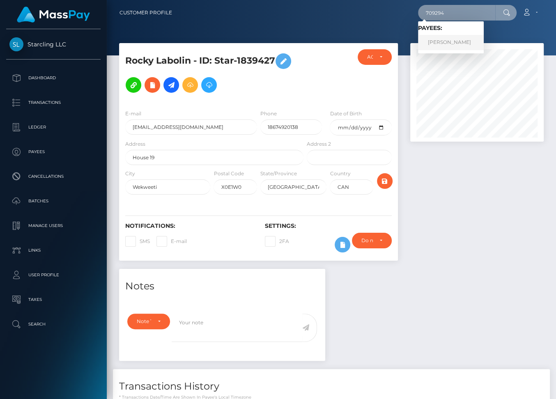
type input "709294"
click at [443, 46] on link "[PERSON_NAME]" at bounding box center [451, 42] width 66 height 15
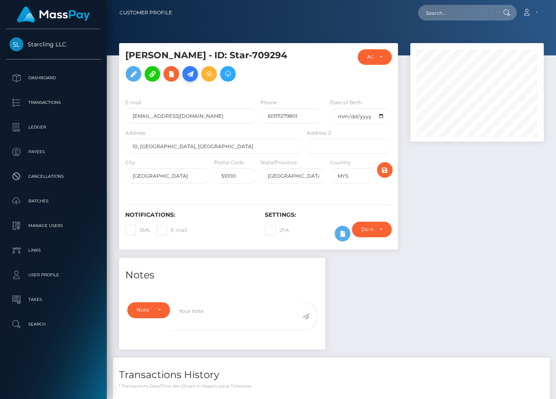
click at [185, 79] on icon at bounding box center [190, 74] width 10 height 10
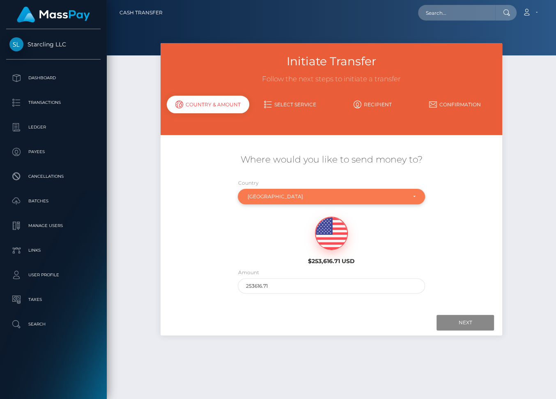
click at [272, 194] on div "[GEOGRAPHIC_DATA]" at bounding box center [326, 197] width 159 height 7
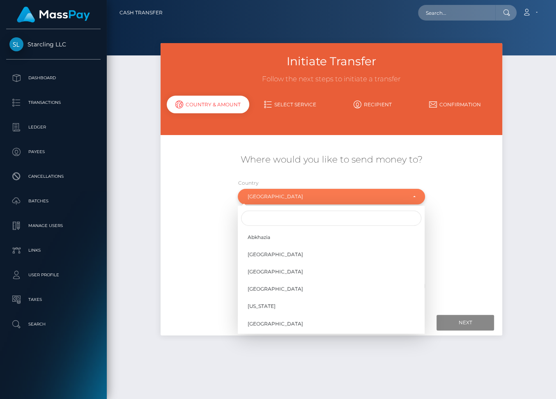
scroll to position [1900, 0]
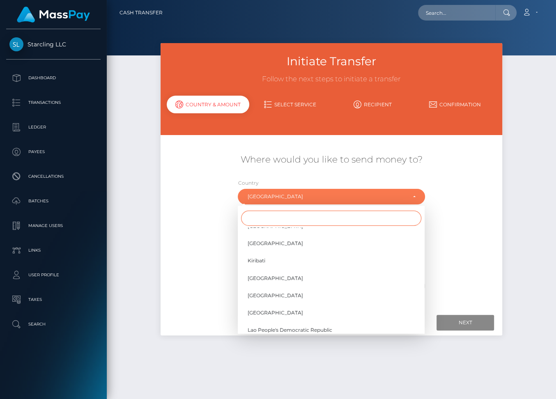
click at [274, 219] on input "Search" at bounding box center [331, 218] width 180 height 15
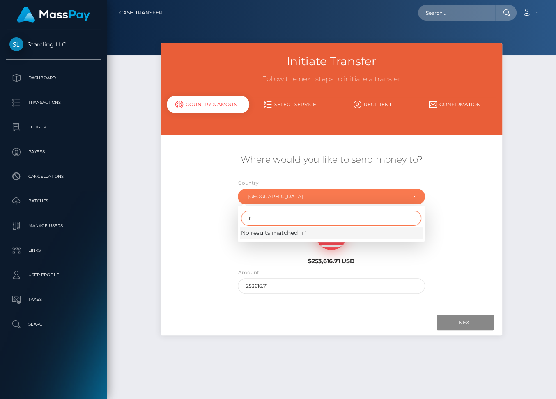
scroll to position [0, 0]
type input "г"
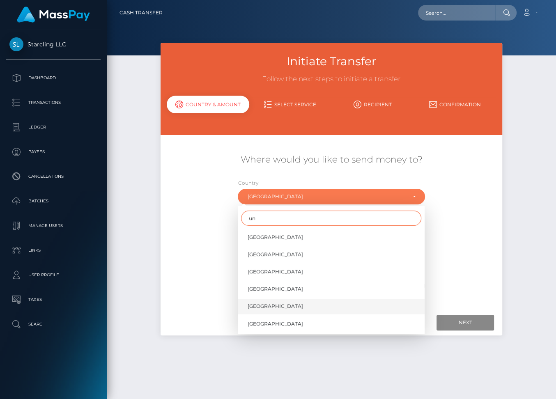
scroll to position [46, 0]
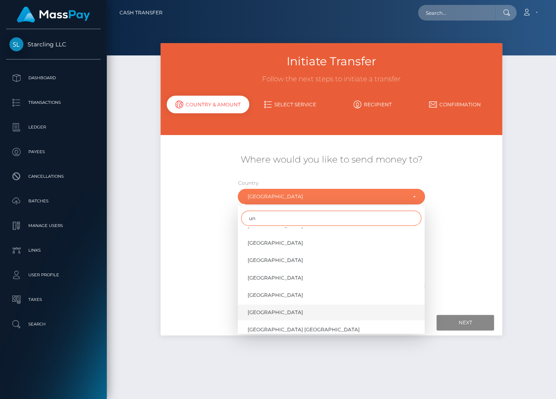
type input "un"
click at [259, 312] on span "United States" at bounding box center [275, 312] width 55 height 7
select select "USA"
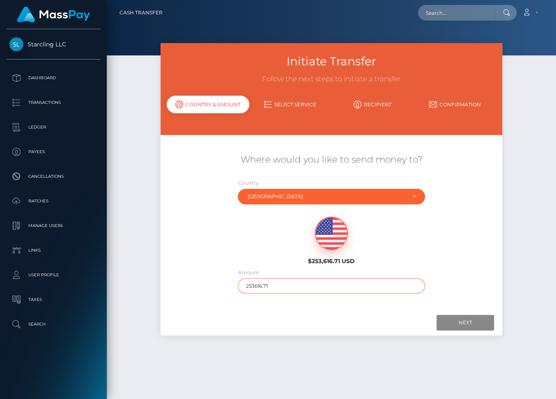
click at [258, 283] on input "253616.71" at bounding box center [331, 286] width 187 height 15
type input "680"
click at [464, 321] on input "Next" at bounding box center [466, 323] width 58 height 16
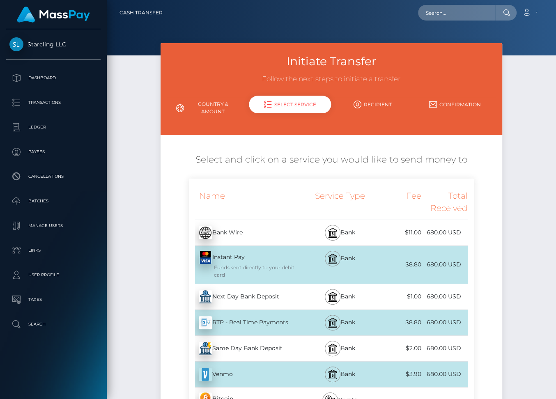
click at [259, 295] on div "Next Day Bank Deposit - USD" at bounding box center [247, 297] width 116 height 23
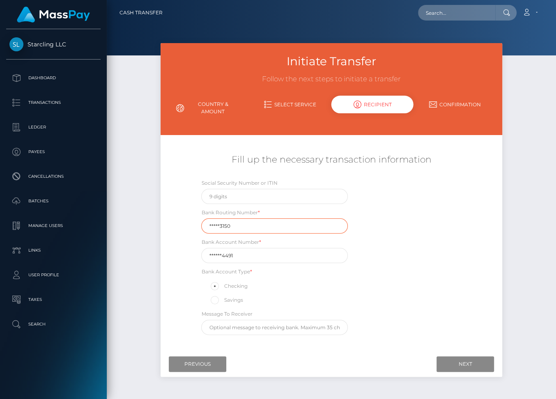
click at [254, 224] on input "*****3150" at bounding box center [274, 226] width 147 height 15
paste input "709294"
click at [233, 228] on input "709294" at bounding box center [274, 226] width 147 height 15
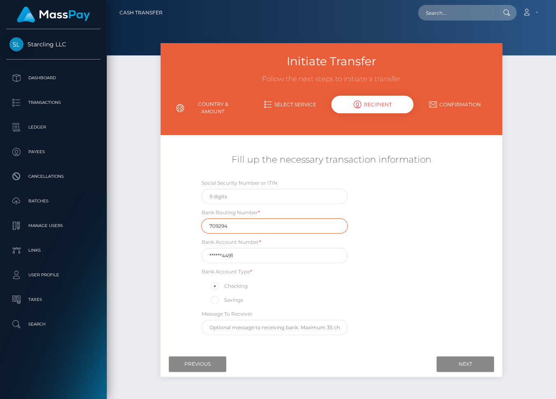
click at [233, 228] on input "709294" at bounding box center [274, 226] width 147 height 15
paste input "026073150"
type input "026073150"
click at [227, 258] on input "******4491" at bounding box center [274, 255] width 147 height 15
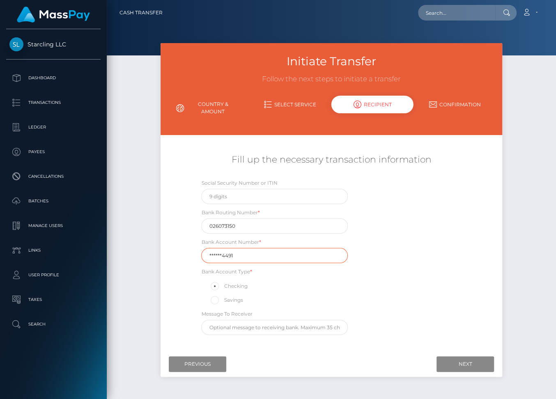
click at [227, 258] on input "******4491" at bounding box center [274, 255] width 147 height 15
paste input "831334"
type input "8313344491"
click at [383, 330] on div "Social Security Number or ITIN Bank Routing Number * 026073150 Bank Account Num…" at bounding box center [331, 259] width 285 height 161
click at [456, 366] on input "Next" at bounding box center [466, 365] width 58 height 16
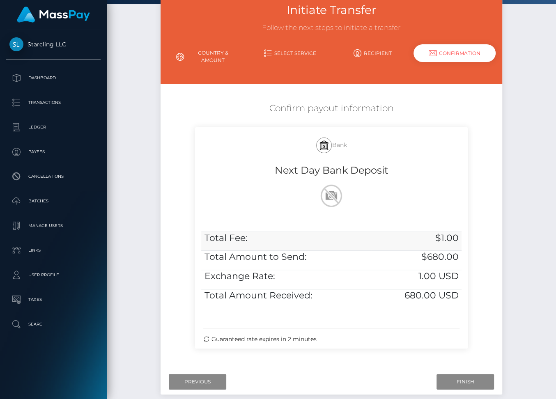
scroll to position [95, 0]
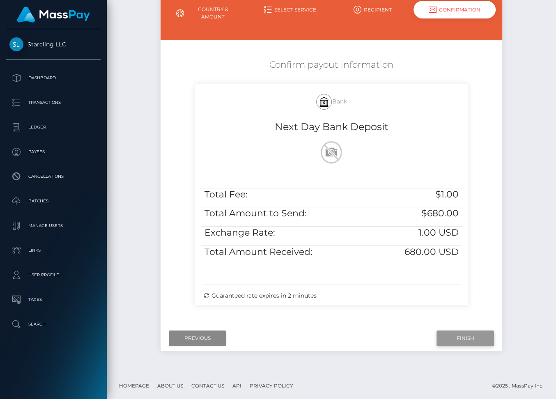
click at [470, 338] on input "Finish" at bounding box center [466, 339] width 58 height 16
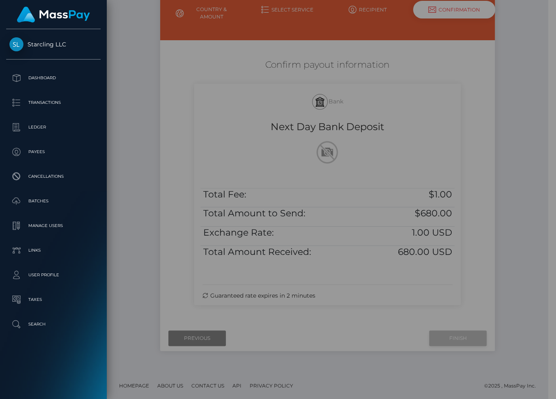
scroll to position [88, 0]
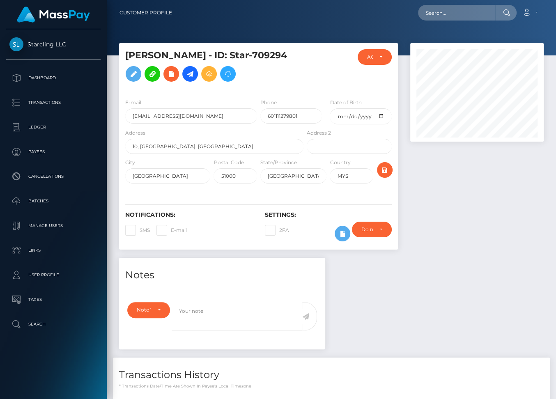
scroll to position [136, 0]
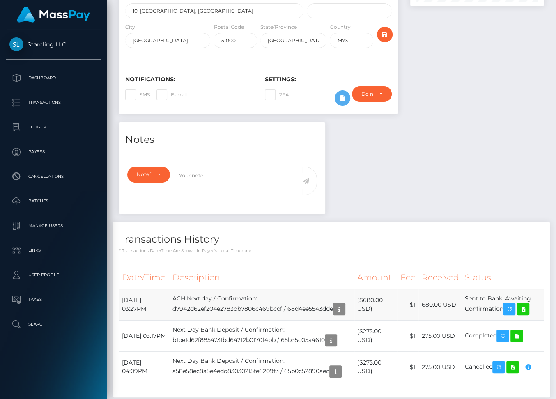
drag, startPoint x: 122, startPoint y: 315, endPoint x: 507, endPoint y: 323, distance: 385.9
click at [507, 320] on tr "[DATE] 03:27PM ACH Next day / Confirmation: d7942d62ef204e2783db7806c469bccf / …" at bounding box center [331, 304] width 425 height 31
copy tr "[DATE] 03:27PM ACH Next day / Confirmation: d7942d62ef204e2783db7806c469bccf / …"
click at [528, 315] on icon at bounding box center [523, 309] width 10 height 10
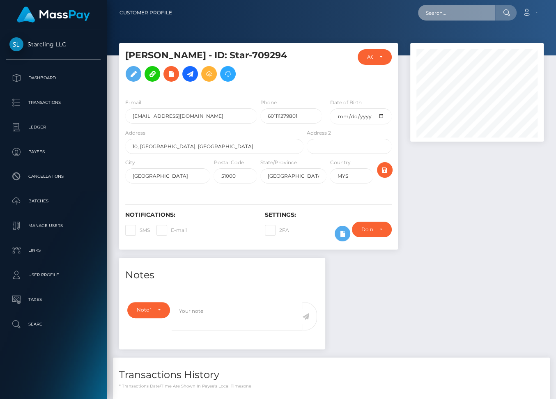
click at [437, 14] on input "text" at bounding box center [456, 13] width 77 height 16
paste input "692689"
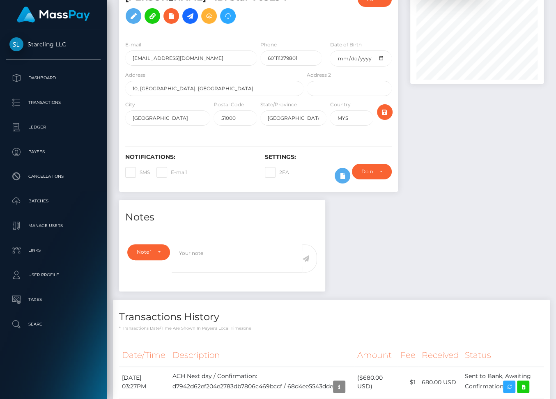
scroll to position [40, 0]
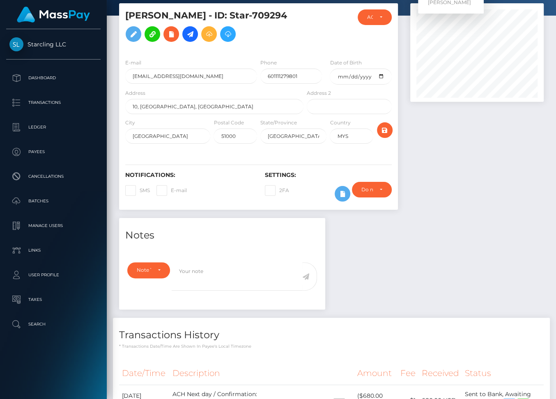
type input "692689"
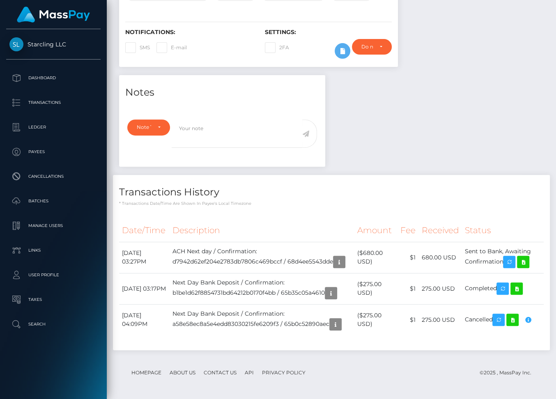
scroll to position [0, 0]
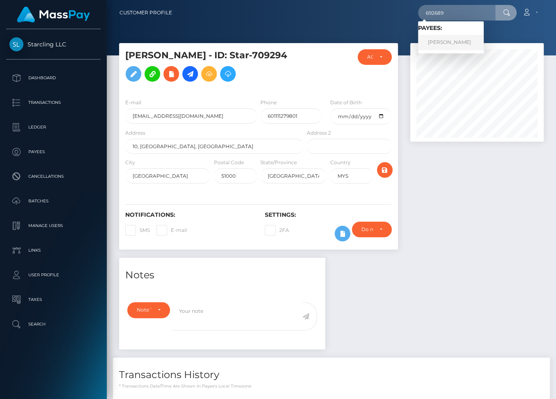
click at [456, 41] on link "[PERSON_NAME]" at bounding box center [451, 42] width 66 height 15
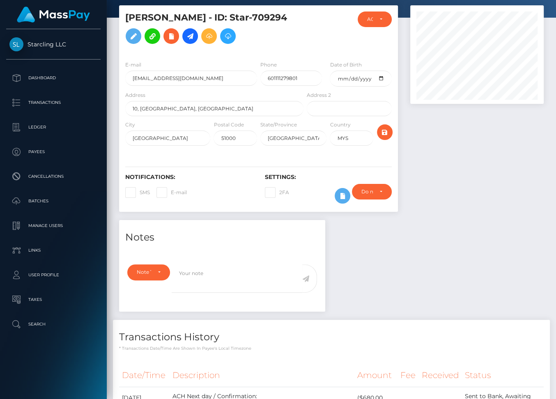
scroll to position [1, 0]
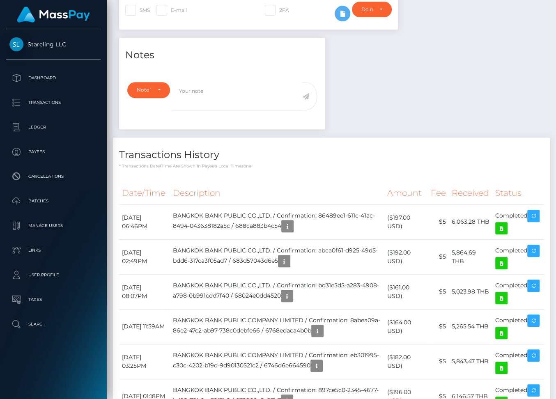
scroll to position [99, 134]
drag, startPoint x: 287, startPoint y: 222, endPoint x: 189, endPoint y: 221, distance: 97.8
click at [189, 221] on td "BANGKOK BANK PUBLIC CO.,LTD. / Confirmation: 86489ee1-611c-41ac-8494-043638182a…" at bounding box center [277, 222] width 214 height 35
copy td "BANGKOK BANK PUBLIC CO.,LTD."
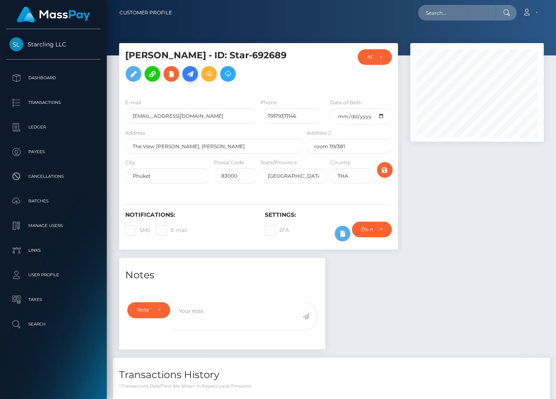
click at [185, 79] on icon at bounding box center [190, 74] width 10 height 10
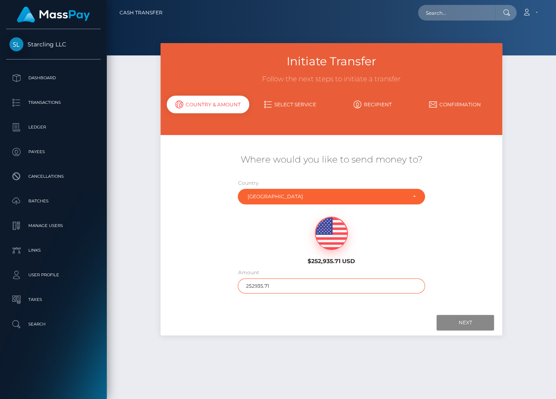
click at [254, 280] on input "252935.71" at bounding box center [331, 286] width 187 height 15
type input "200"
click at [479, 323] on input "Next" at bounding box center [466, 323] width 58 height 16
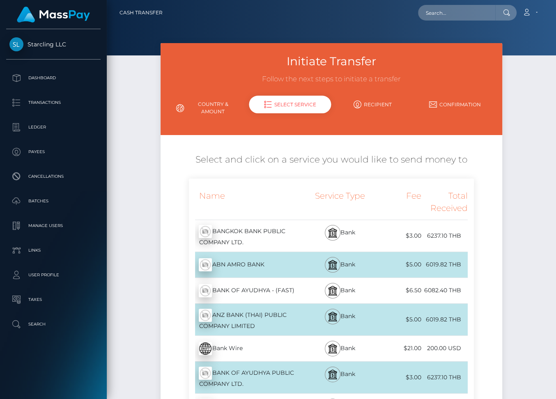
click at [272, 239] on div "BANGKOK BANK PUBLIC COMPANY LTD. - THB" at bounding box center [247, 236] width 116 height 32
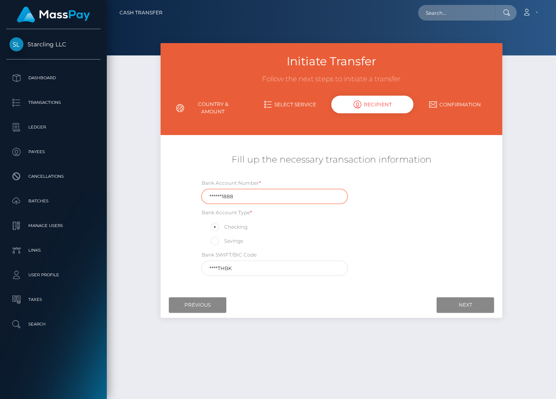
click at [221, 196] on input "******1888" at bounding box center [274, 196] width 147 height 15
paste input "573050"
type input "5730501888"
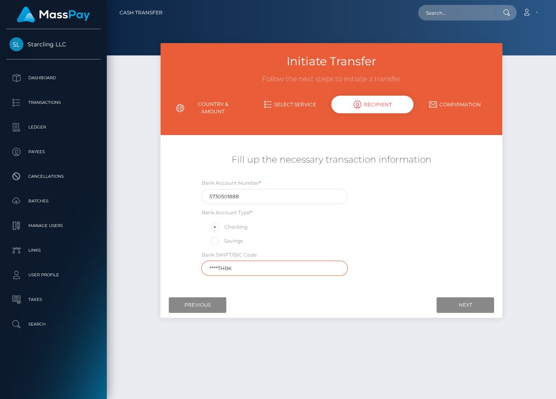
click at [223, 269] on input "****THBK" at bounding box center [274, 268] width 147 height 15
paste input "BKKB"
type input "[SWIFT_CODE]"
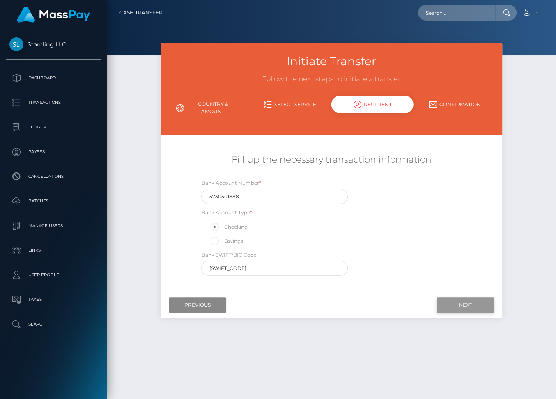
click at [458, 299] on input "Next" at bounding box center [466, 305] width 58 height 16
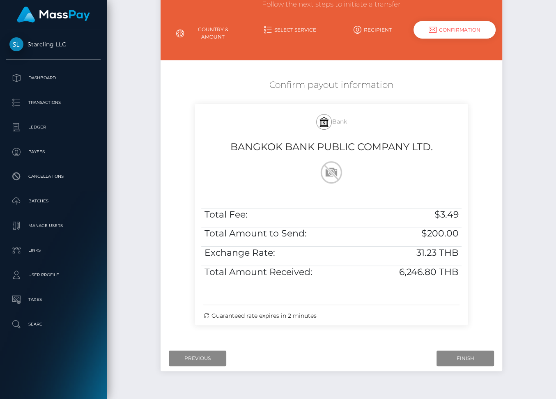
scroll to position [90, 0]
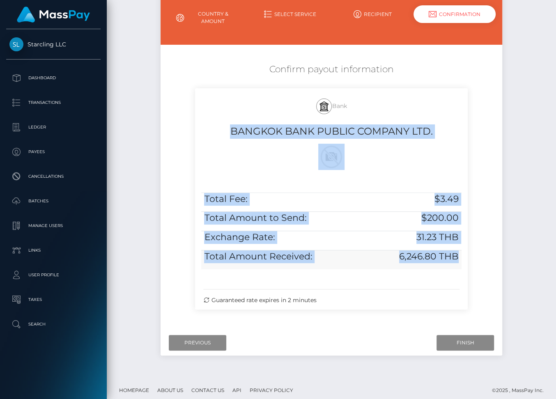
drag, startPoint x: 231, startPoint y: 130, endPoint x: 459, endPoint y: 259, distance: 261.8
click at [459, 259] on div "Bank BANGKOK BANK PUBLIC COMPANY LTD. Total Fee: $3.49 Total Amount to Send: $2…" at bounding box center [331, 198] width 272 height 221
copy div "BANGKOK BANK PUBLIC COMPANY LTD. Total Fee: $3.49 Total Amount to Send: $200.00…"
click at [468, 339] on input "Finish" at bounding box center [466, 343] width 58 height 16
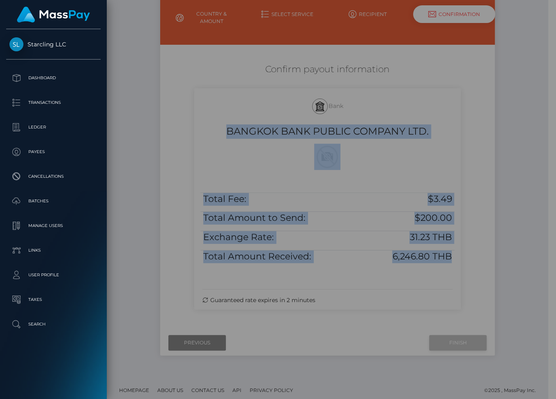
scroll to position [76, 0]
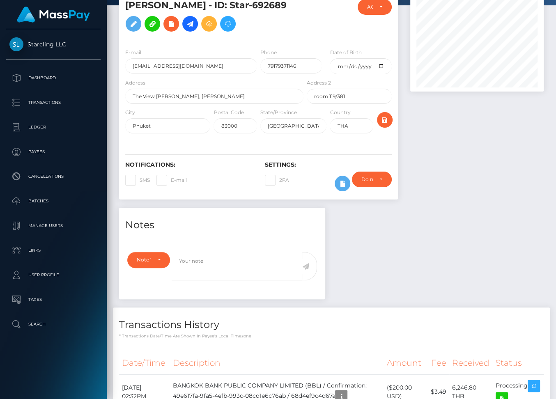
scroll to position [129, 0]
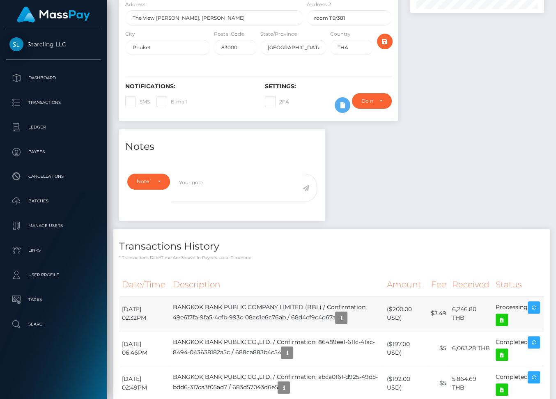
drag, startPoint x: 122, startPoint y: 316, endPoint x: 528, endPoint y: 314, distance: 406.3
click at [528, 314] on tr "September 25, 2025 02:32PM BANGKOK BANK PUBLIC COMPANY LIMITED (BBL) / Confirma…" at bounding box center [331, 313] width 425 height 35
copy tr "September 25, 2025 02:32PM BANGKOK BANK PUBLIC COMPANY LIMITED (BBL) / Confirma…"
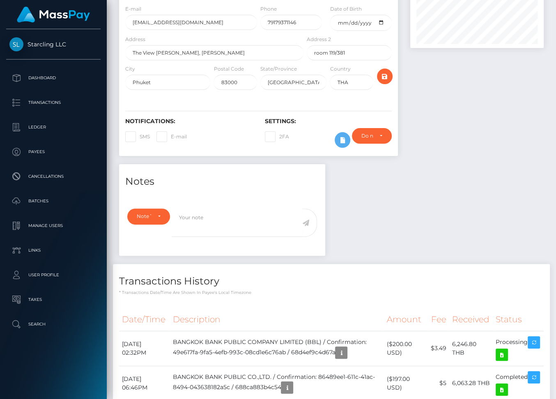
scroll to position [253, 0]
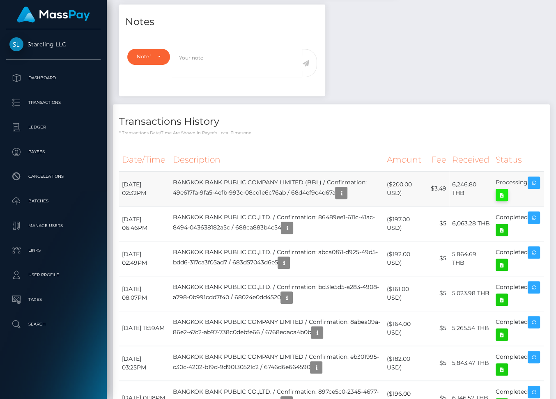
click at [507, 197] on icon at bounding box center [502, 195] width 10 height 10
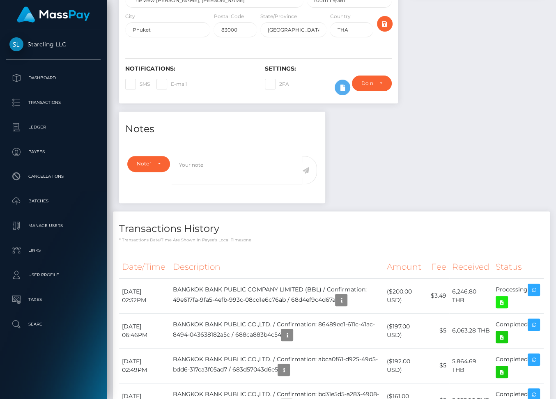
scroll to position [0, 0]
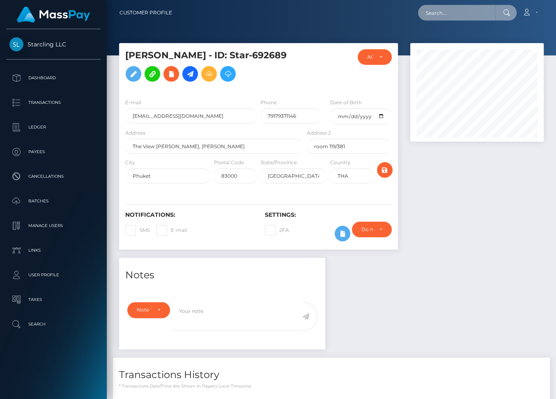
click at [447, 14] on input "text" at bounding box center [456, 13] width 77 height 16
paste input "2303383"
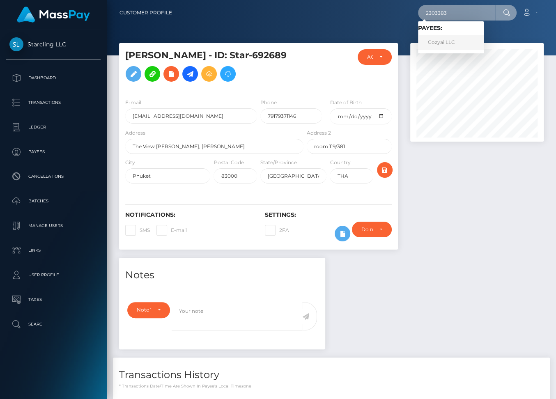
type input "2303383"
click at [462, 43] on link "Cozyai LLC" at bounding box center [451, 42] width 66 height 15
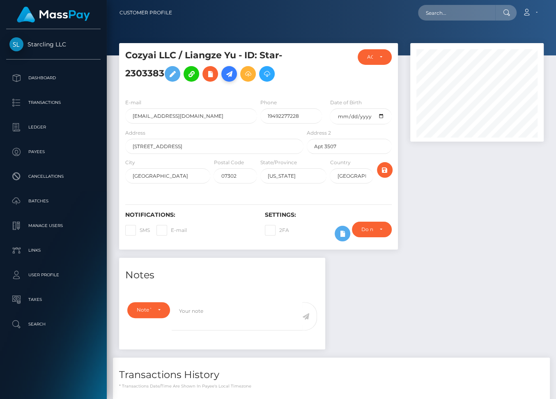
click at [229, 77] on icon at bounding box center [229, 74] width 10 height 10
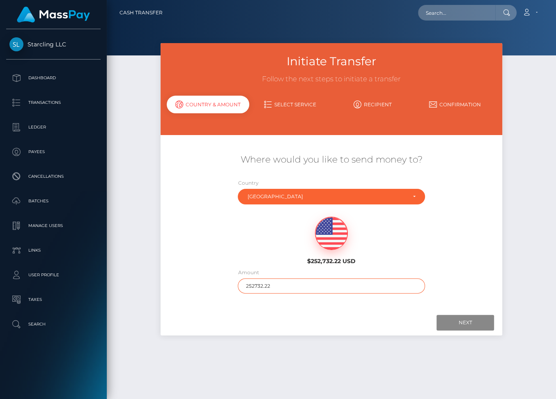
click at [256, 283] on input "252732.22" at bounding box center [331, 286] width 187 height 15
type input "8800"
click at [455, 326] on input "Next" at bounding box center [466, 323] width 58 height 16
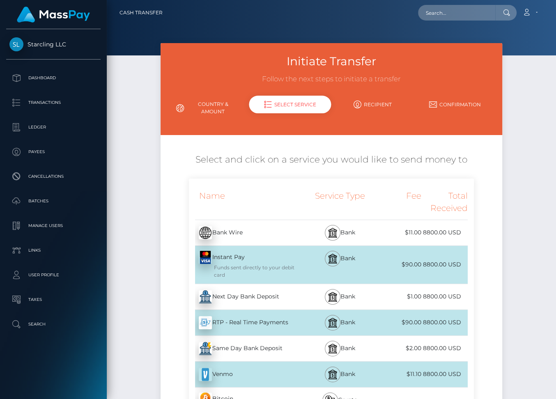
click at [256, 293] on div "Next Day Bank Deposit - USD" at bounding box center [247, 297] width 116 height 23
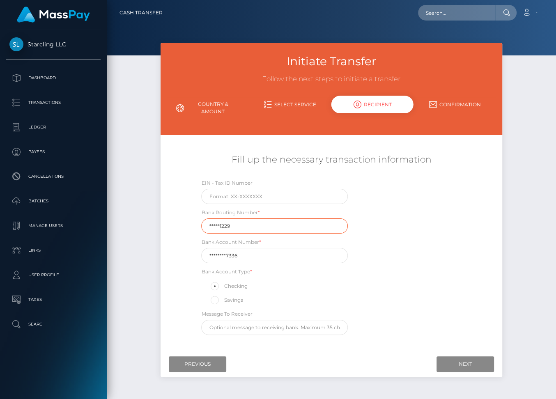
click at [217, 228] on input "*****1229" at bounding box center [274, 226] width 147 height 15
paste input "09131"
type input "091311229"
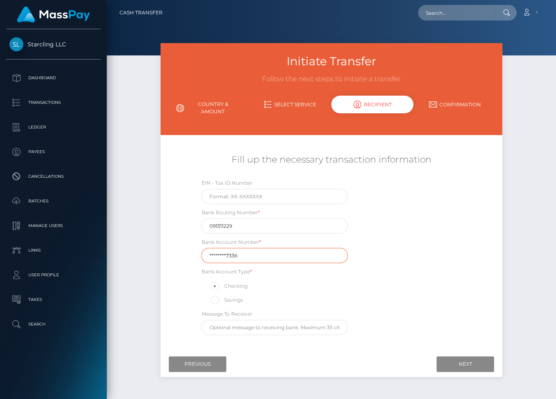
drag, startPoint x: 238, startPoint y: 254, endPoint x: 194, endPoint y: 253, distance: 43.6
click at [194, 253] on div "EIN - Tax ID Number Bank Routing Number * 091311229 Bank Account Number * *****…" at bounding box center [331, 259] width 285 height 161
paste input "20240211"
type input "202402117336"
click at [221, 195] on input "text" at bounding box center [274, 196] width 147 height 15
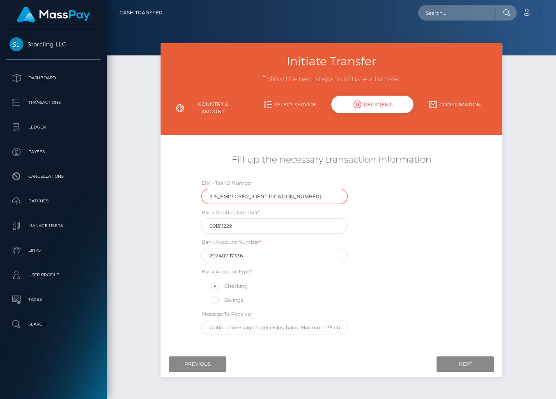
type input "61-2183192"
click at [463, 359] on input "Next" at bounding box center [466, 365] width 58 height 16
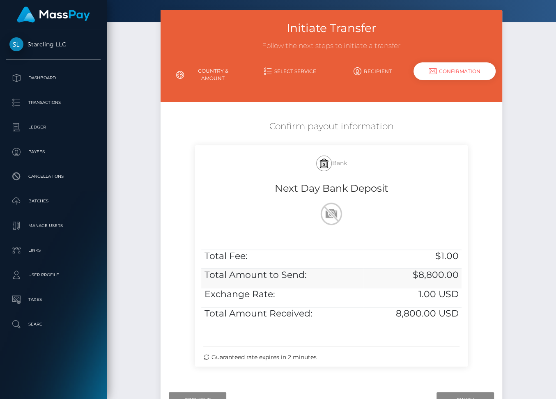
scroll to position [60, 0]
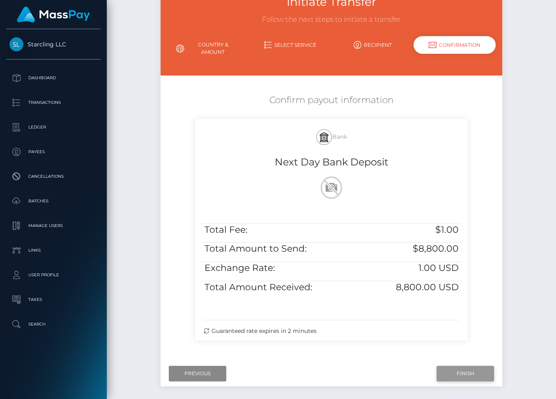
click at [457, 372] on input "Finish" at bounding box center [466, 374] width 58 height 16
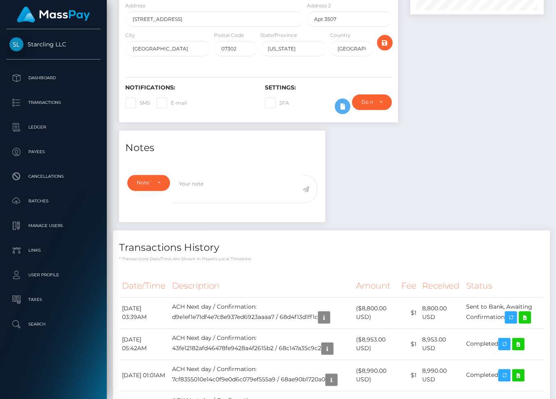
scroll to position [99, 134]
drag, startPoint x: 122, startPoint y: 306, endPoint x: 510, endPoint y: 318, distance: 387.6
click at [510, 318] on tr "[DATE] 03:39AM ACH Next day / Confirmation: d9e1ef1e71df4e7c8e937ed6923aaaa7 / …" at bounding box center [331, 312] width 425 height 31
copy tr "[DATE] 03:39AM ACH Next day / Confirmation: d9e1ef1e71df4e7c8e937ed6923aaaa7 / …"
click at [530, 316] on icon at bounding box center [525, 318] width 10 height 10
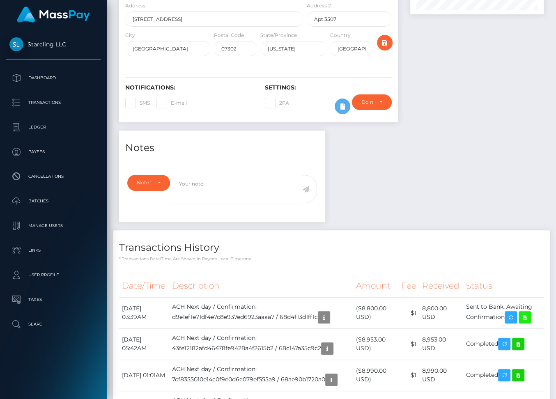
scroll to position [0, 0]
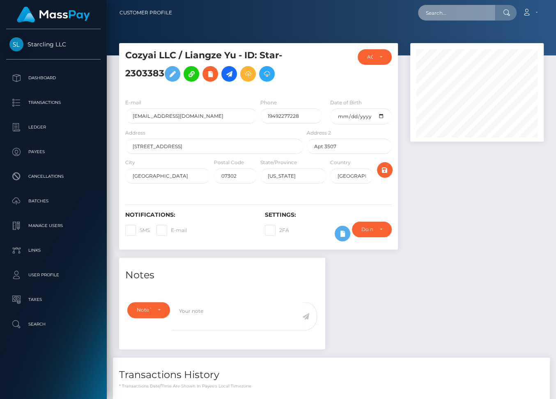
click at [464, 14] on input "text" at bounding box center [456, 13] width 77 height 16
paste input "2159707"
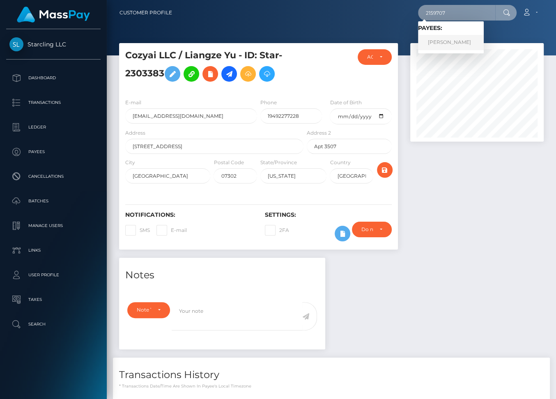
type input "2159707"
click at [458, 42] on link "[PERSON_NAME]" at bounding box center [451, 42] width 66 height 15
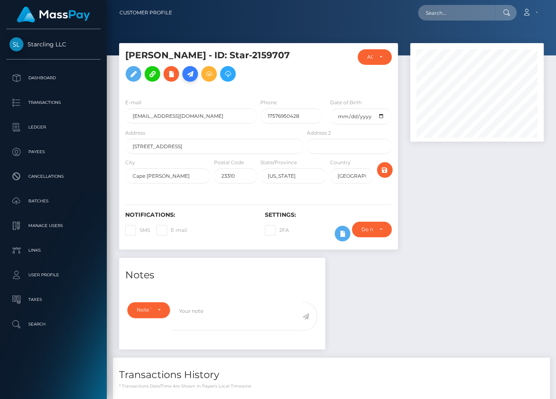
click at [189, 71] on icon at bounding box center [190, 74] width 10 height 10
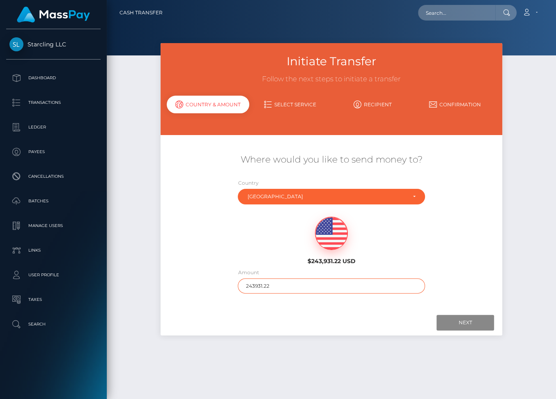
click at [259, 284] on input "243931.22" at bounding box center [331, 286] width 187 height 15
type input "492"
click at [479, 319] on input "Next" at bounding box center [466, 323] width 58 height 16
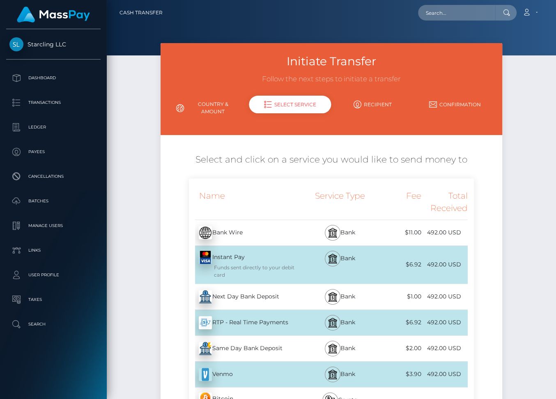
click at [249, 295] on div "Next Day Bank Deposit - USD" at bounding box center [247, 297] width 116 height 23
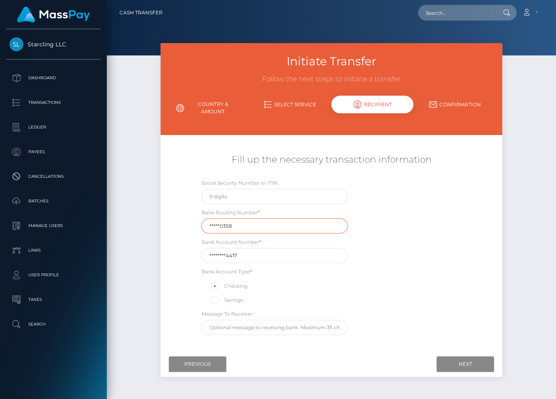
click at [236, 224] on input "*****0358" at bounding box center [274, 226] width 147 height 15
paste input "12100"
type input "121000358"
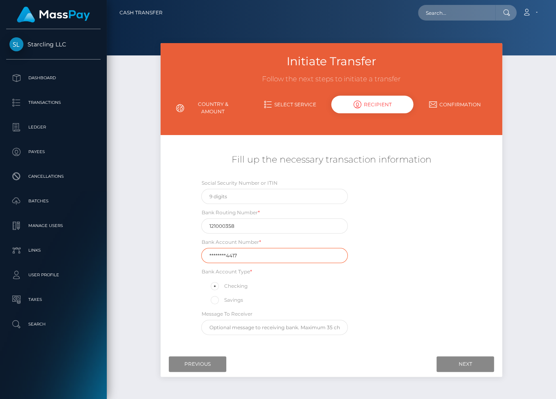
click at [221, 253] on input "********4417" at bounding box center [274, 255] width 147 height 15
paste input "00034337"
type input "000343374417"
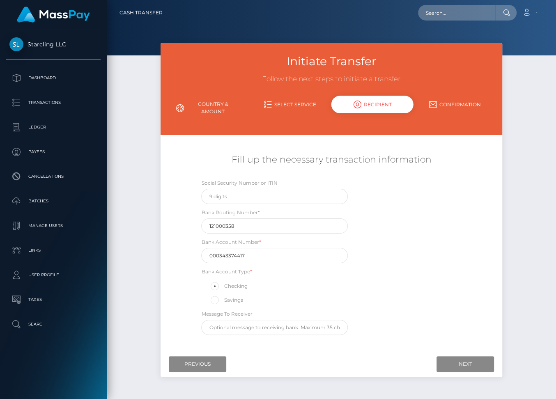
click at [415, 287] on div "Social Security Number or ITIN Bank Routing Number * 121000358 Bank Account Num…" at bounding box center [331, 259] width 285 height 161
click at [216, 195] on input "text" at bounding box center [274, 196] width 147 height 15
type input "227634261"
click at [461, 364] on input "Next" at bounding box center [466, 365] width 58 height 16
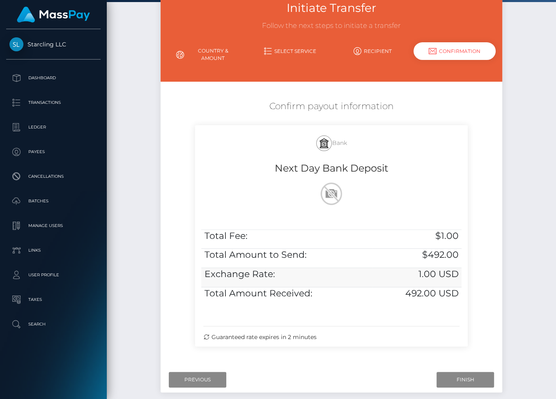
scroll to position [95, 0]
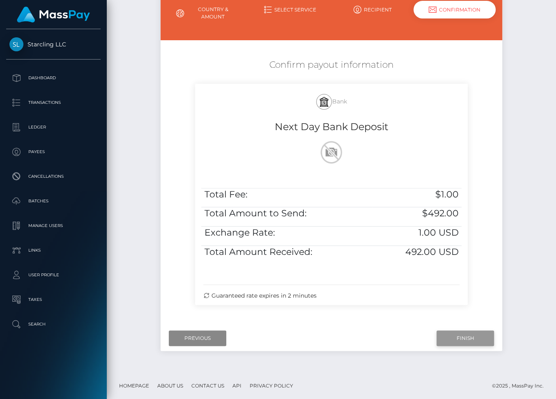
click at [463, 336] on input "Finish" at bounding box center [466, 339] width 58 height 16
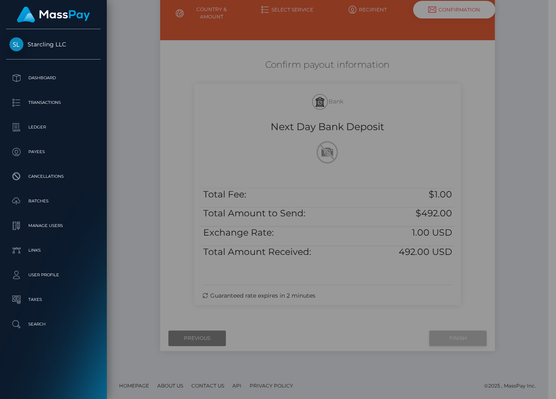
scroll to position [88, 0]
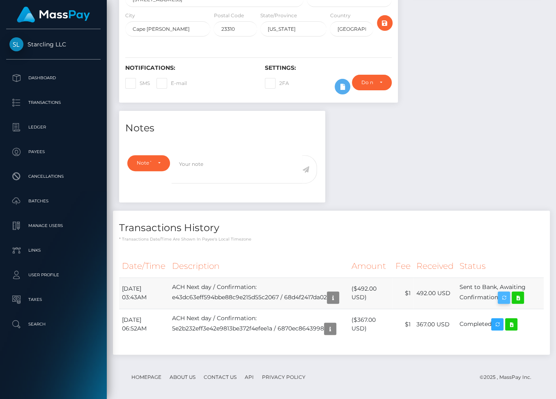
scroll to position [99, 134]
click at [508, 297] on tr "[DATE] 03:43AM ACH Next day / Confirmation: e43dc63eff594bbe88c9e215d55c2067 / …" at bounding box center [331, 293] width 425 height 31
click at [523, 300] on icon at bounding box center [518, 298] width 10 height 10
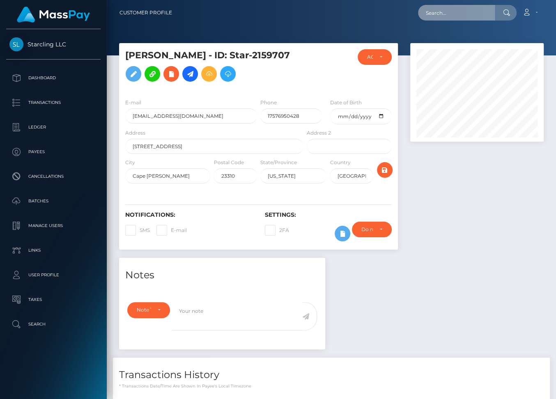
click at [461, 9] on input "text" at bounding box center [456, 13] width 77 height 16
paste input "62573"
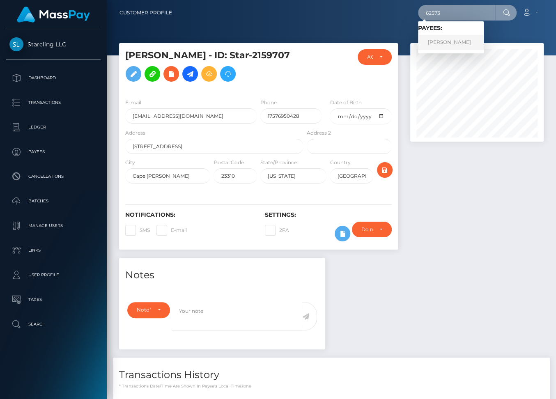
type input "62573"
click at [458, 41] on link "[PERSON_NAME]" at bounding box center [451, 42] width 66 height 15
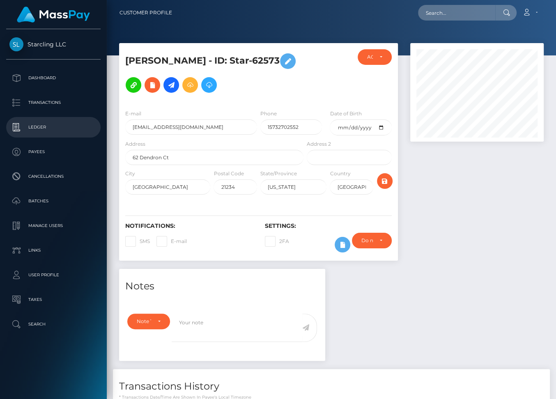
click at [41, 125] on p "Ledger" at bounding box center [53, 127] width 88 height 12
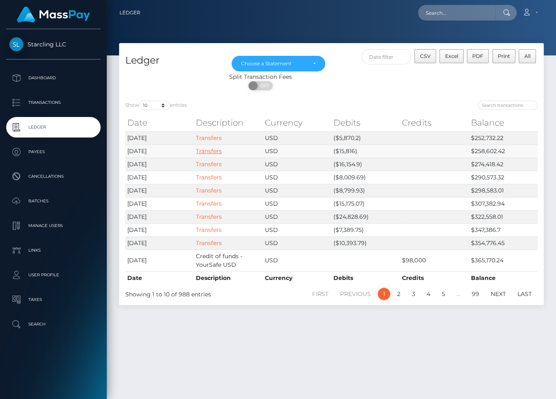
click at [212, 152] on link "Transfers" at bounding box center [209, 150] width 26 height 7
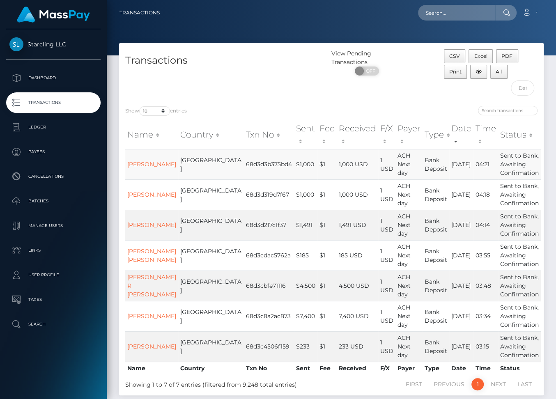
click at [476, 170] on td "04:21" at bounding box center [486, 164] width 25 height 30
click at [474, 163] on td "04:21" at bounding box center [486, 164] width 25 height 30
click at [337, 165] on td "1,000 USD" at bounding box center [357, 164] width 41 height 30
